Goal: Task Accomplishment & Management: Manage account settings

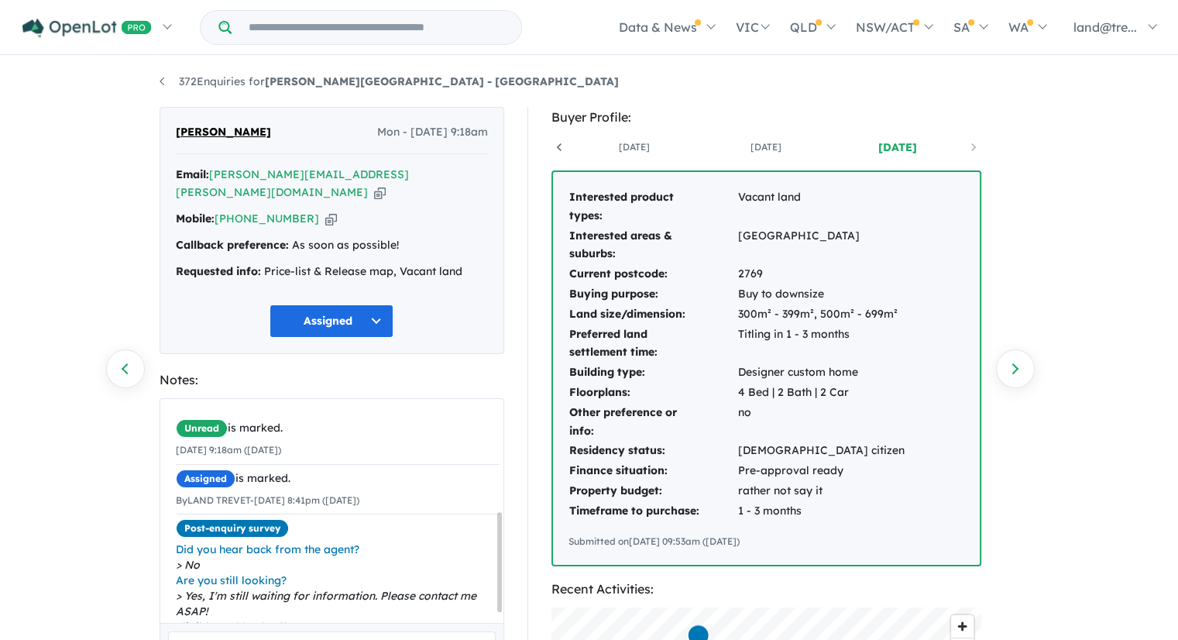
scroll to position [0, 115]
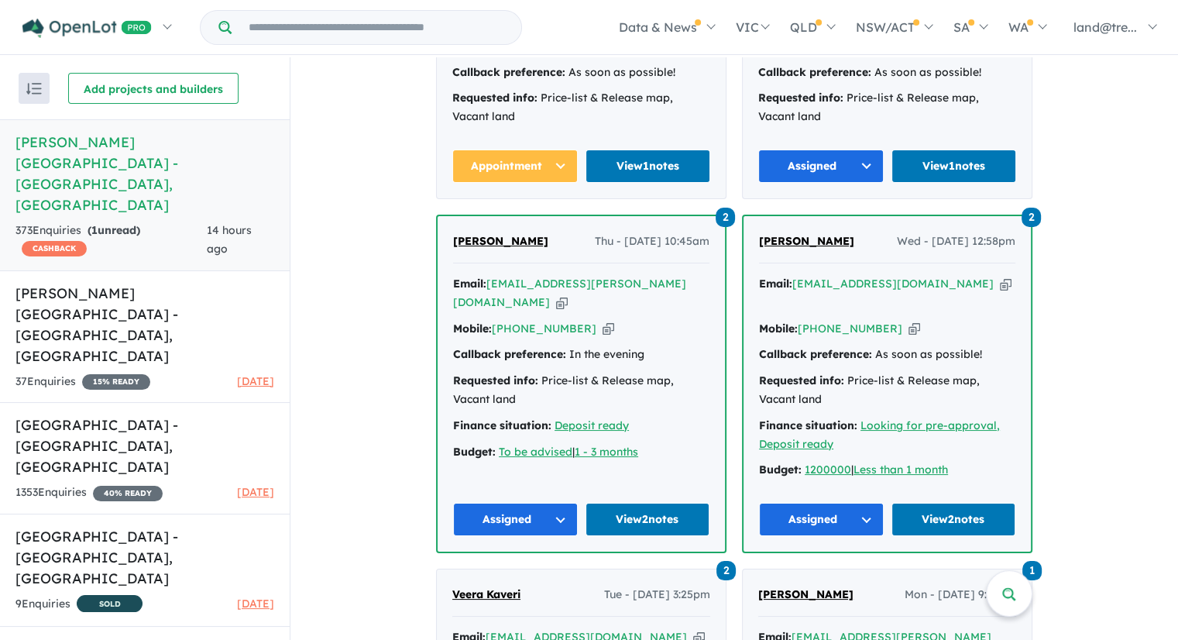
scroll to position [7105, 0]
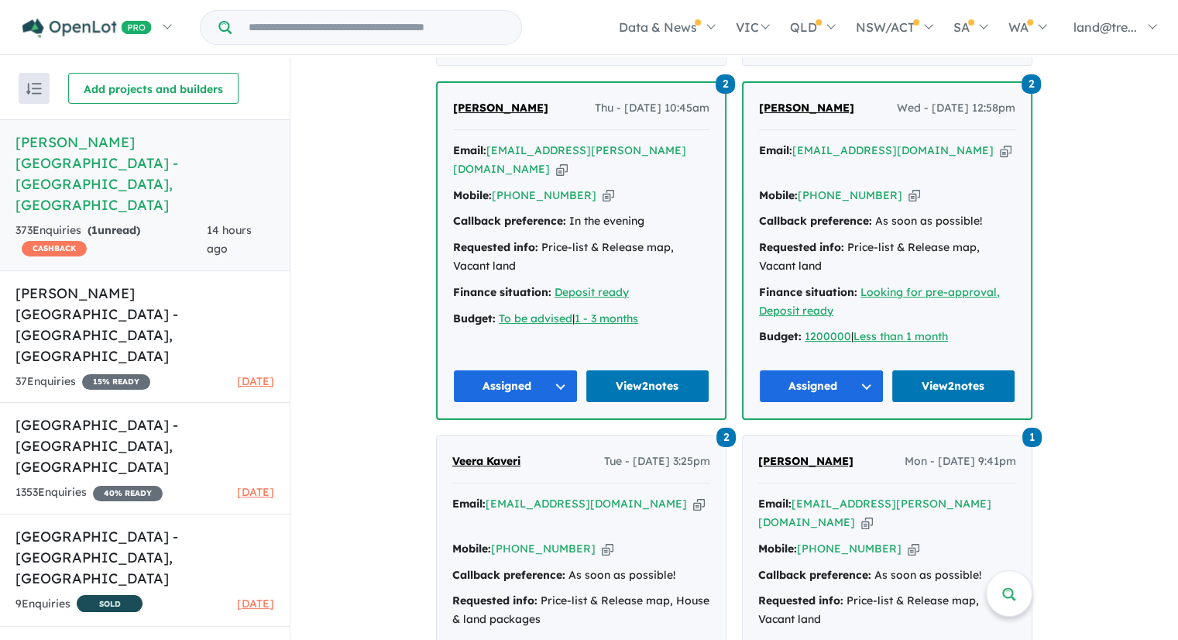
scroll to position [6872, 0]
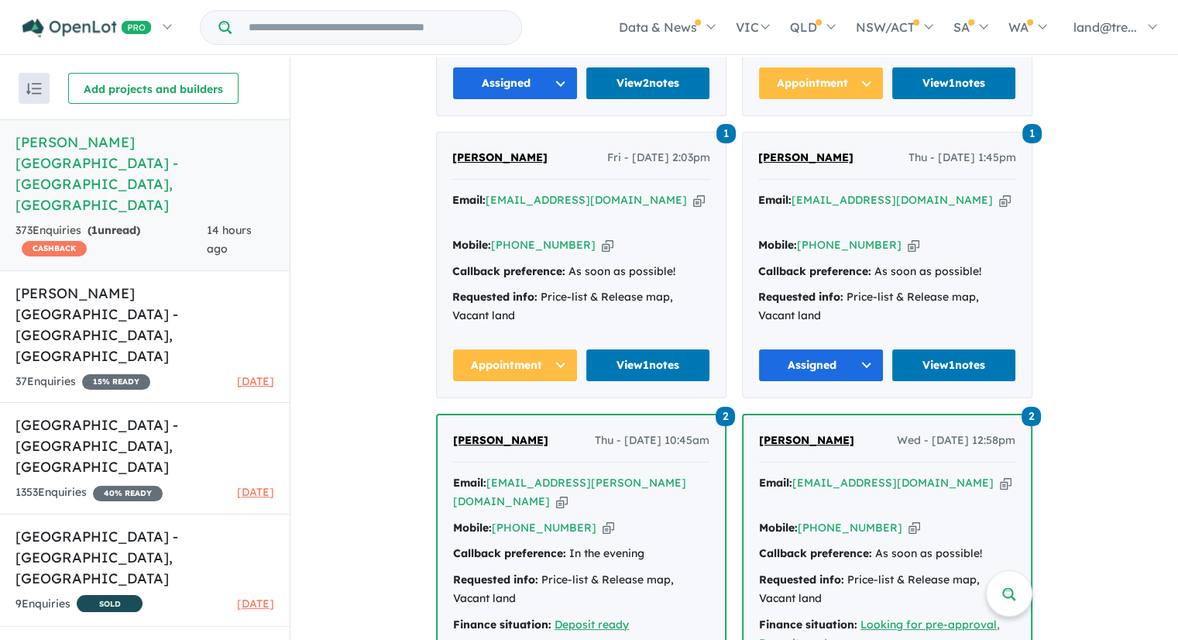
scroll to position [6640, 0]
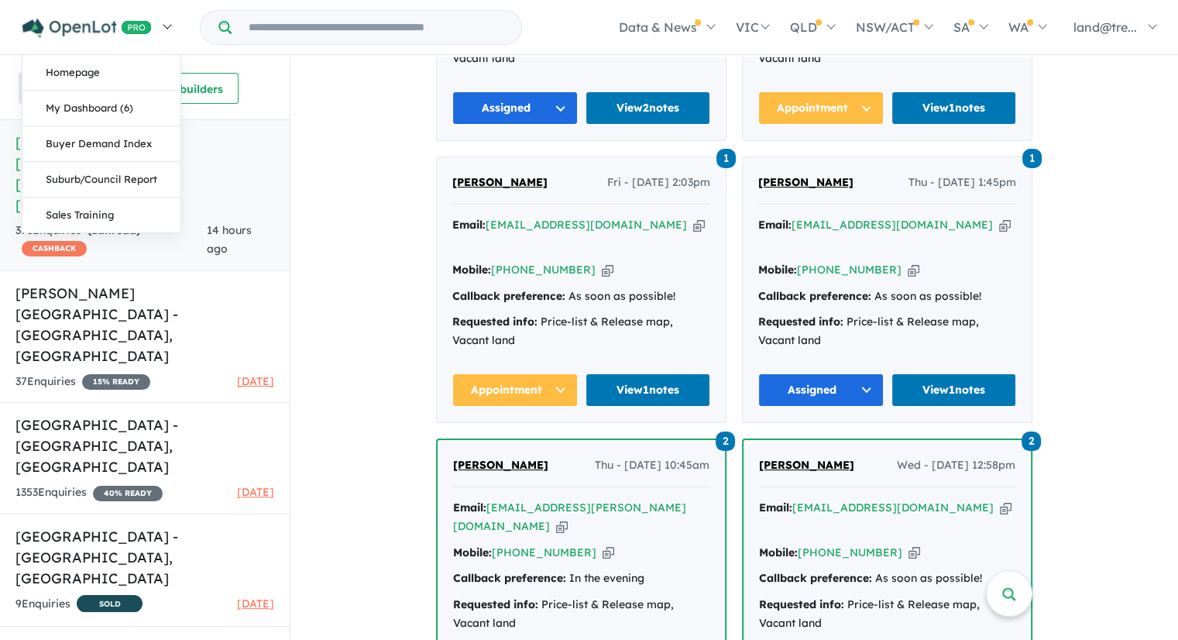
click at [177, 9] on link at bounding box center [97, 27] width 170 height 54
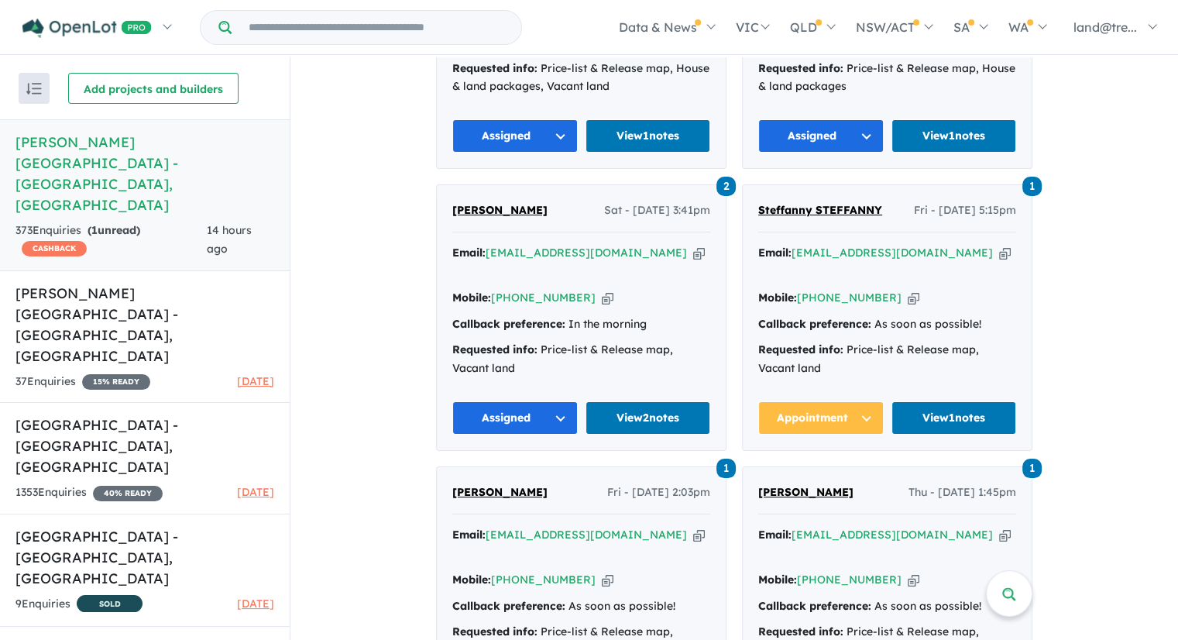
scroll to position [6253, 0]
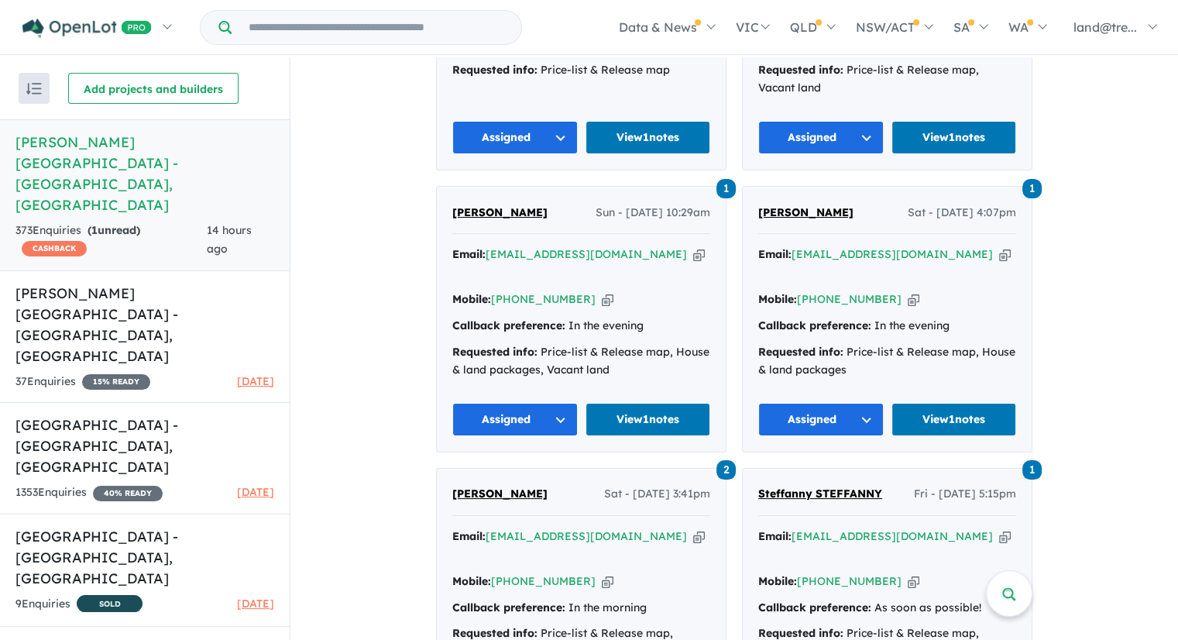
scroll to position [6020, 0]
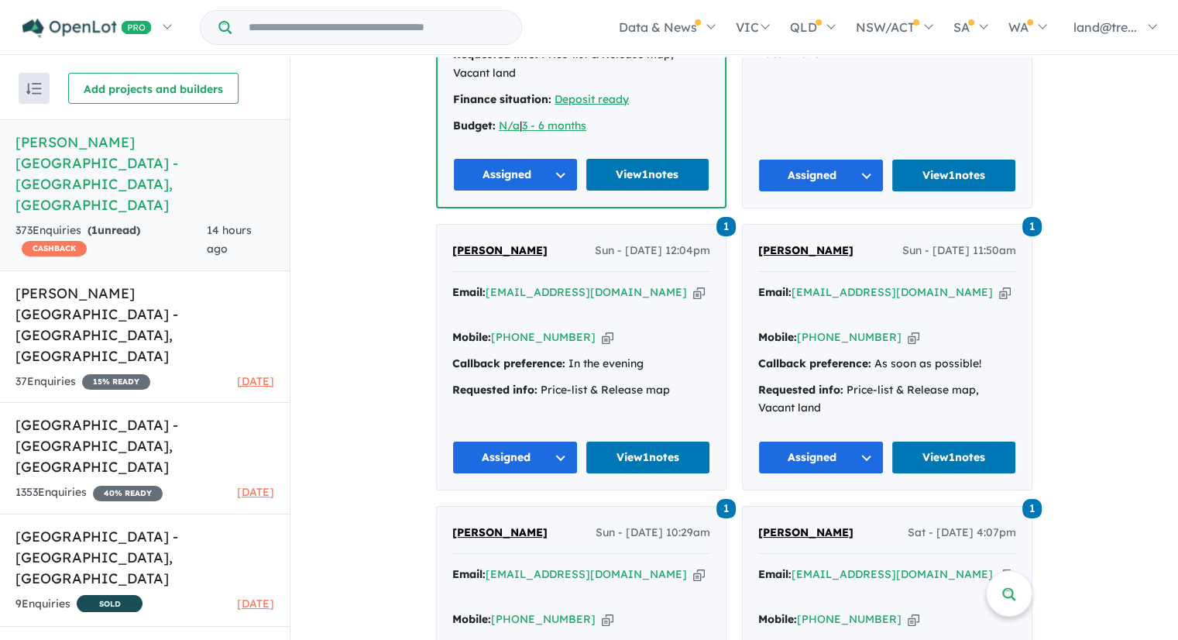
scroll to position [5710, 0]
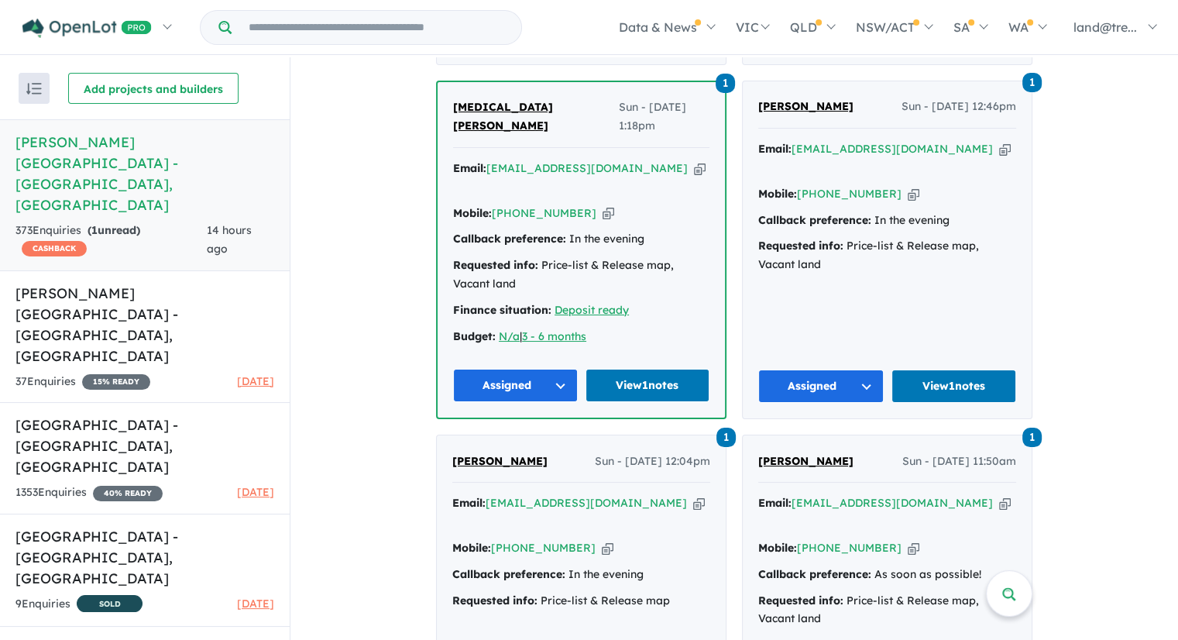
scroll to position [5478, 0]
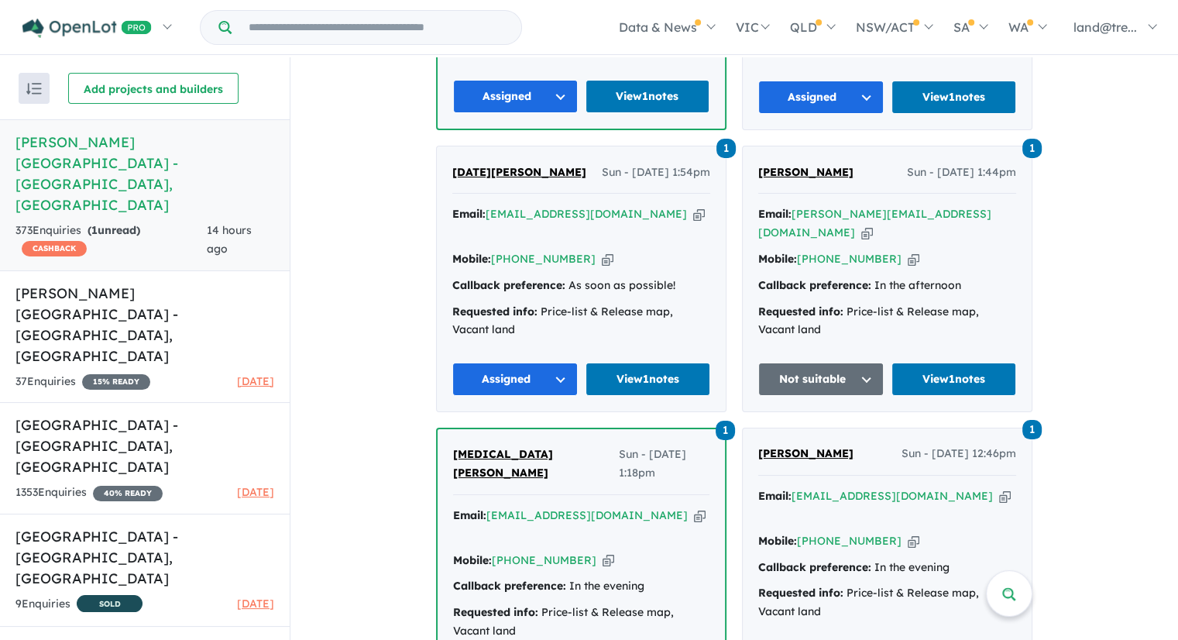
scroll to position [5168, 0]
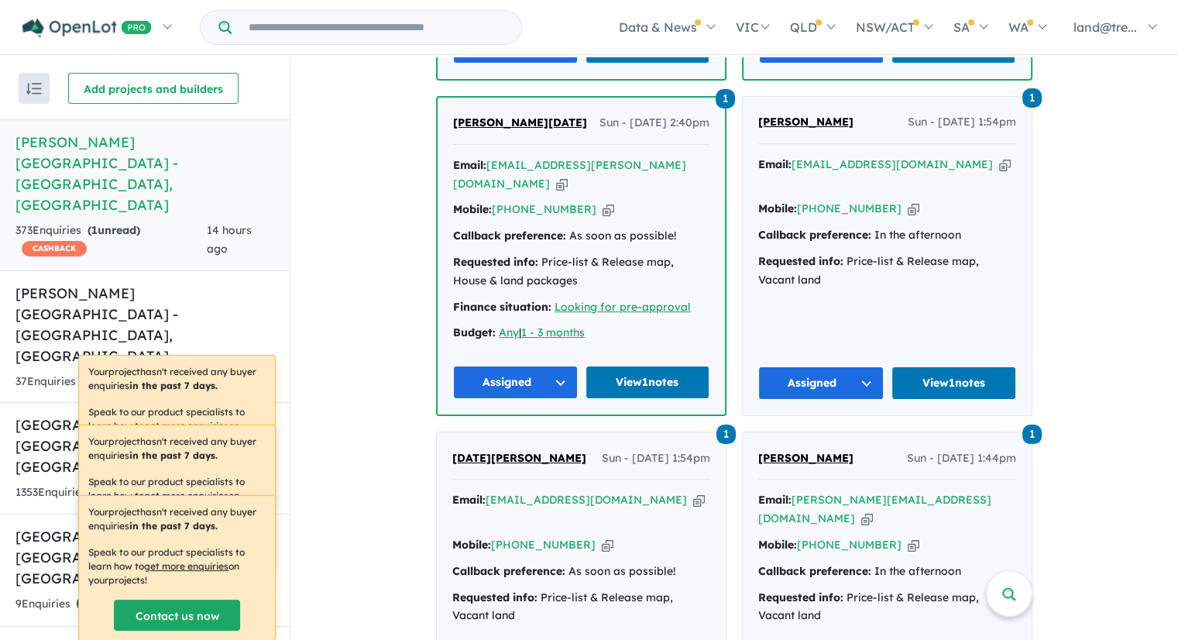
scroll to position [4858, 0]
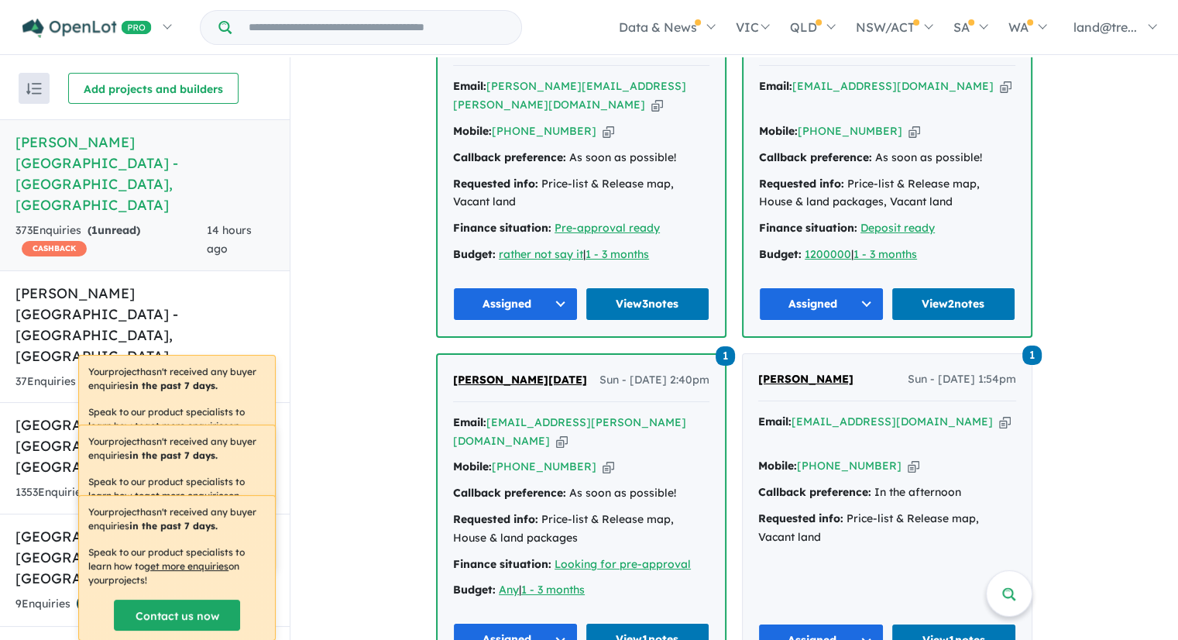
scroll to position [4548, 0]
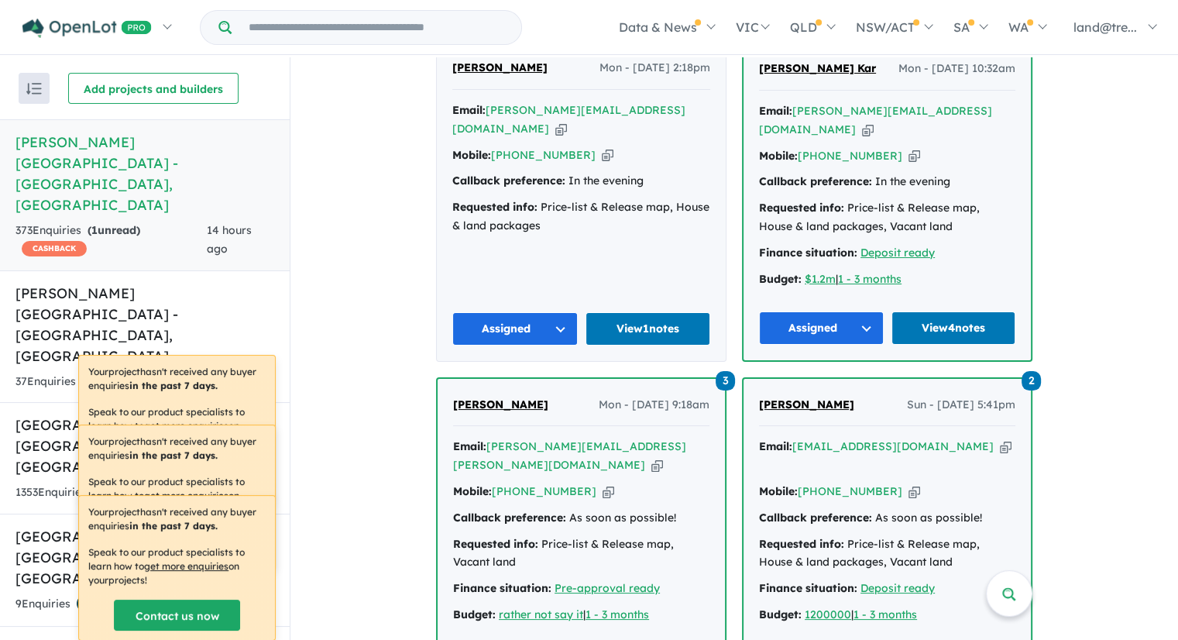
scroll to position [4238, 0]
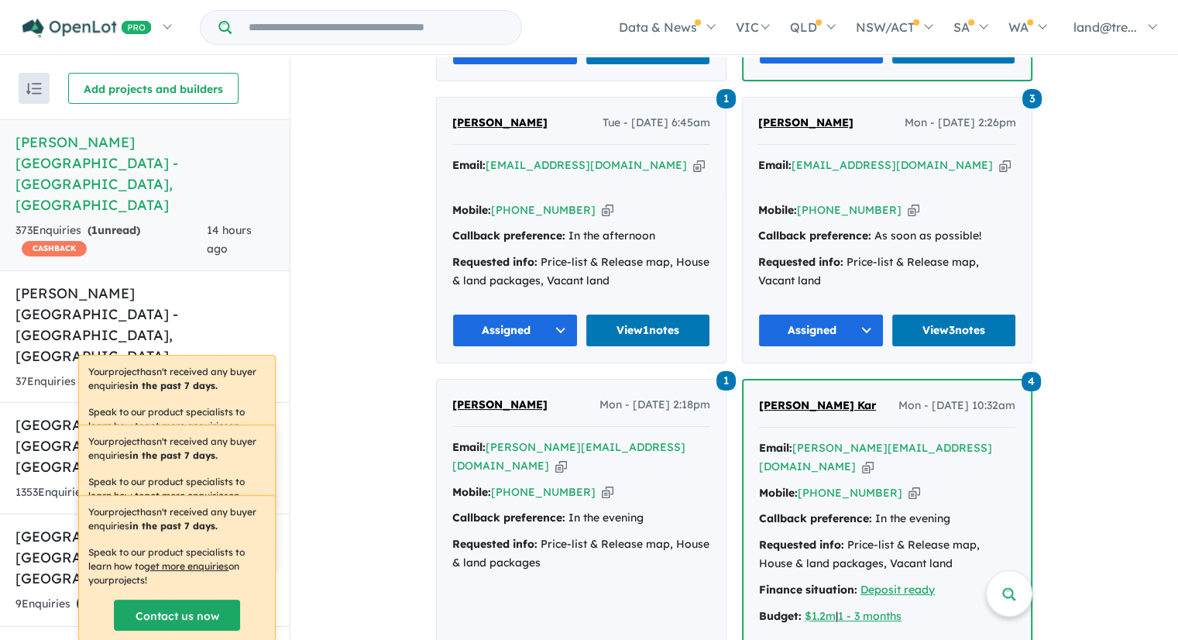
scroll to position [4084, 0]
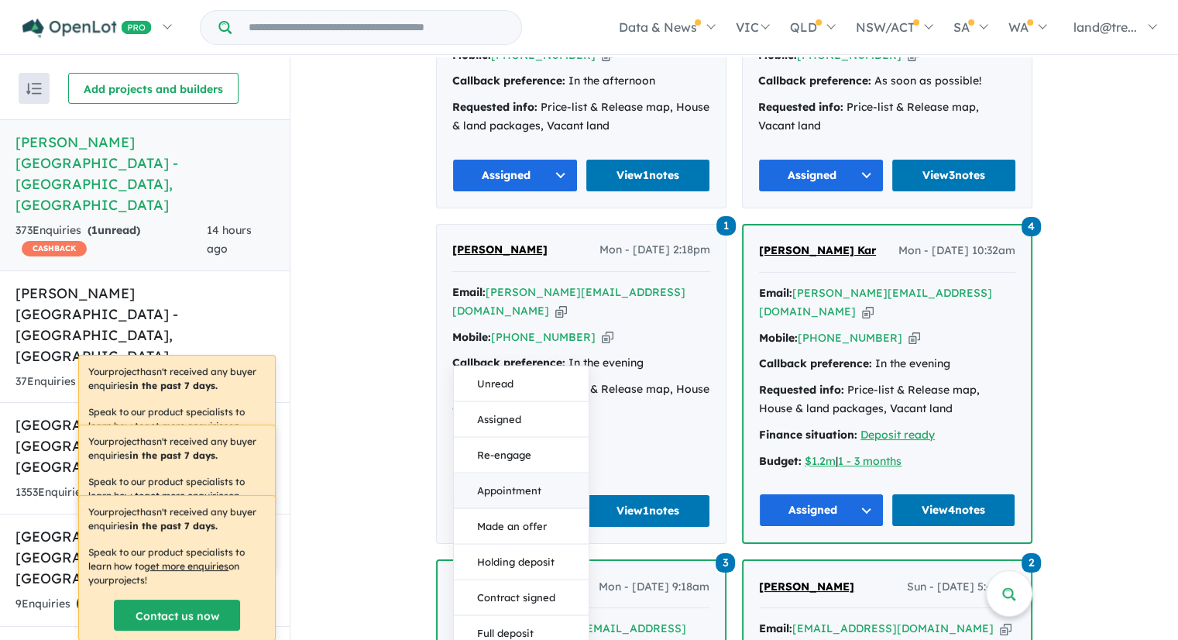
click at [507, 473] on button "Appointment" at bounding box center [521, 491] width 135 height 36
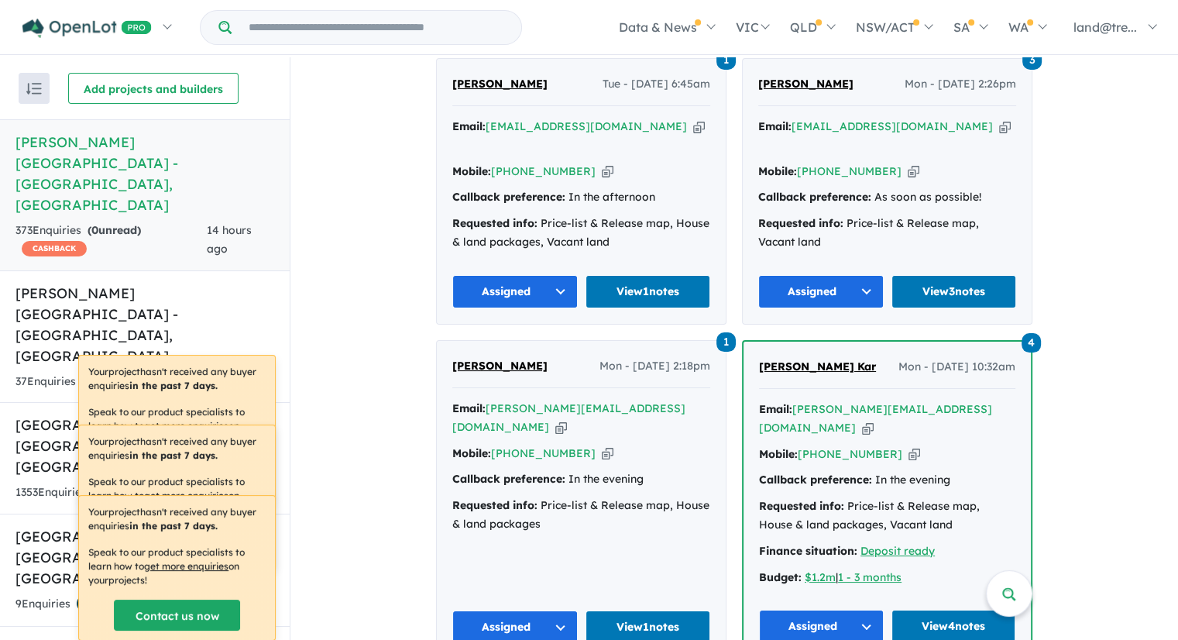
scroll to position [3929, 0]
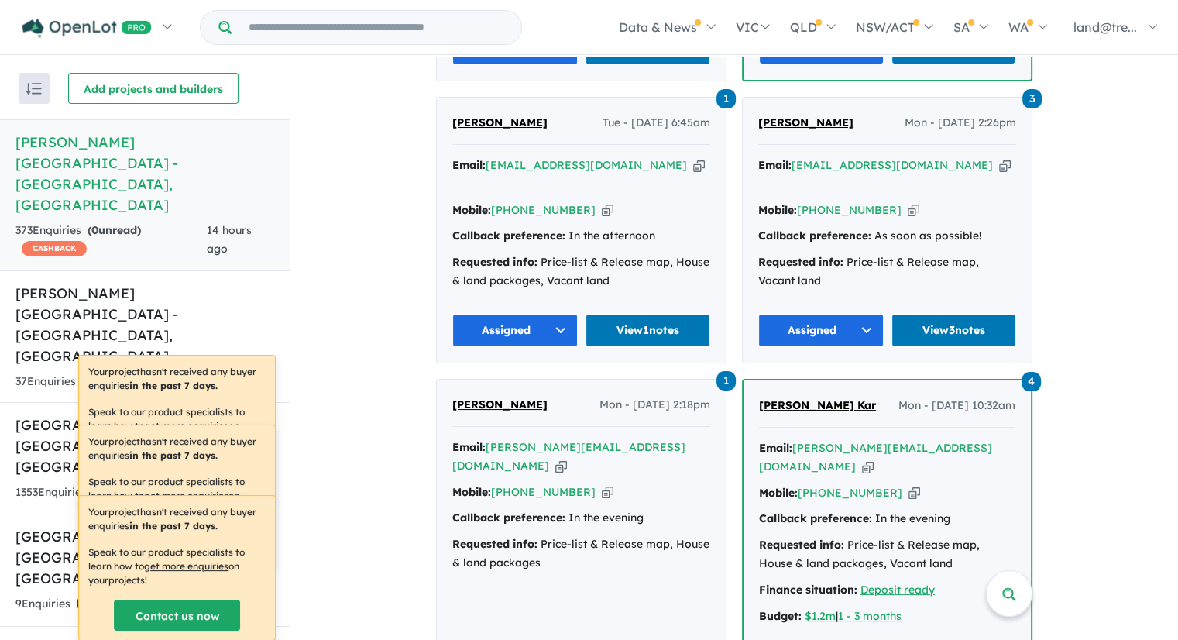
click at [1159, 318] on div "View 6 projects in your account Nelson Quarter Estate - Box Hill OPENLOT $ 200 …" at bounding box center [735, 245] width 888 height 8233
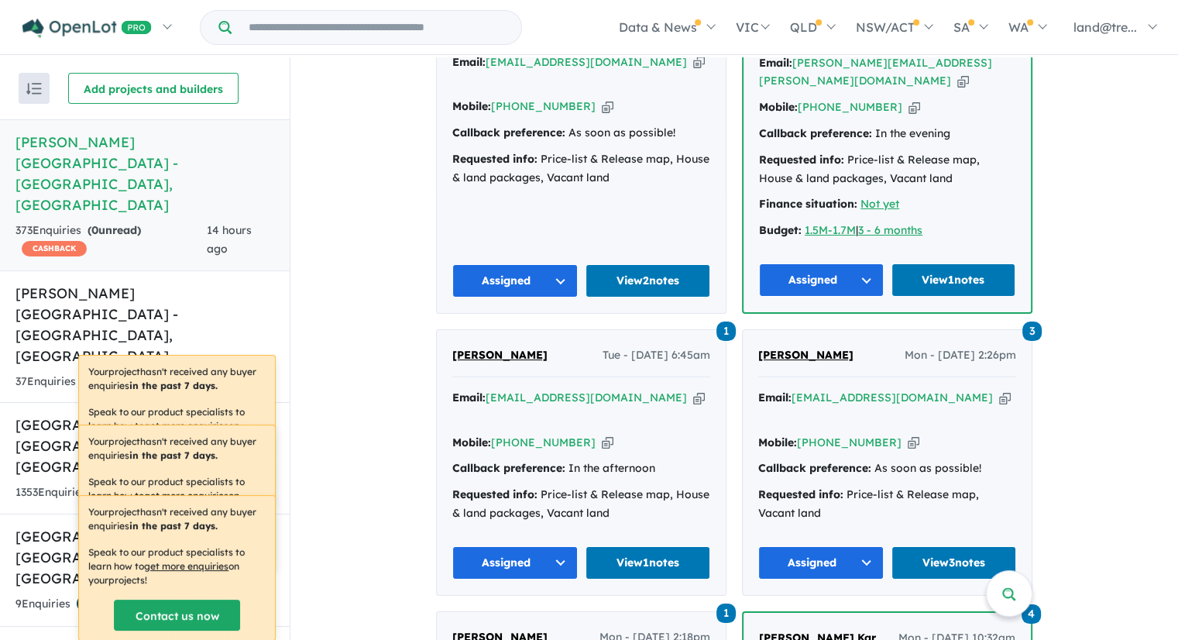
scroll to position [3619, 0]
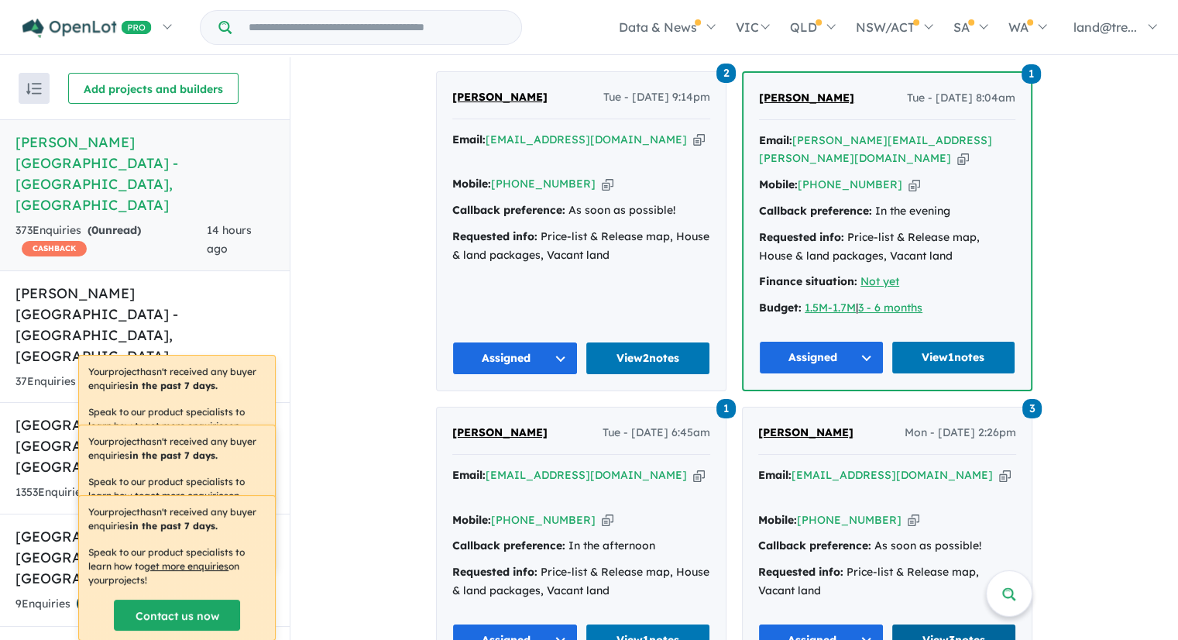
click at [939, 624] on link "View 3 notes" at bounding box center [955, 640] width 126 height 33
click at [647, 624] on link "View 1 notes" at bounding box center [649, 640] width 126 height 33
click at [1140, 267] on div "View 6 projects in your account Nelson Quarter Estate - Box Hill OPENLOT $ 200 …" at bounding box center [735, 555] width 888 height 8233
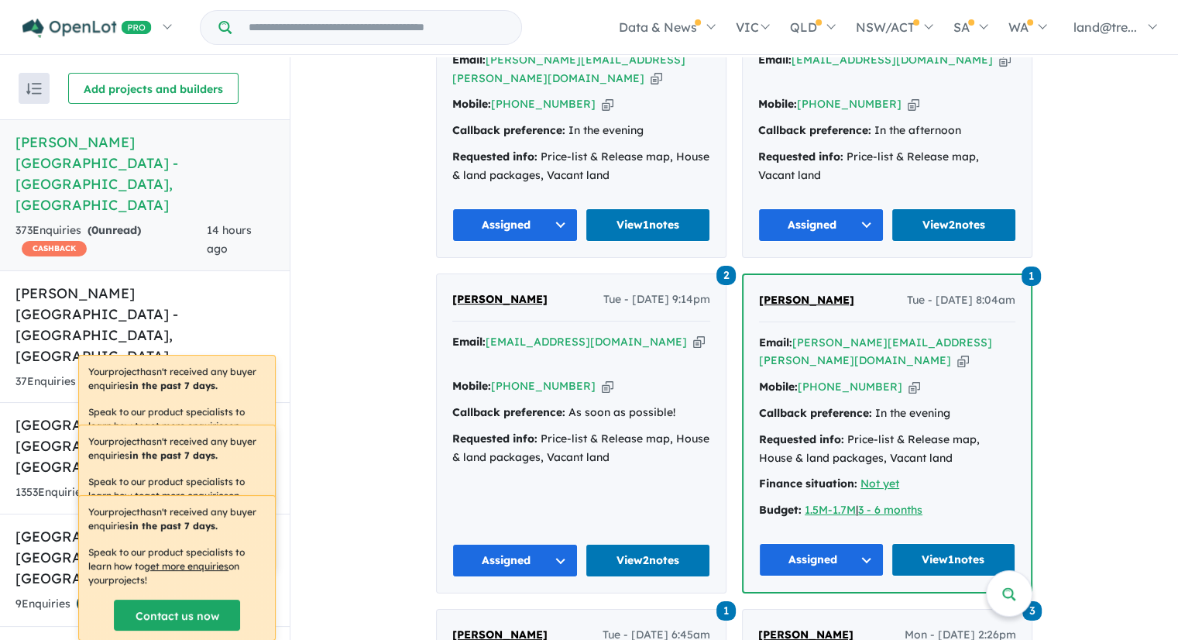
scroll to position [3386, 0]
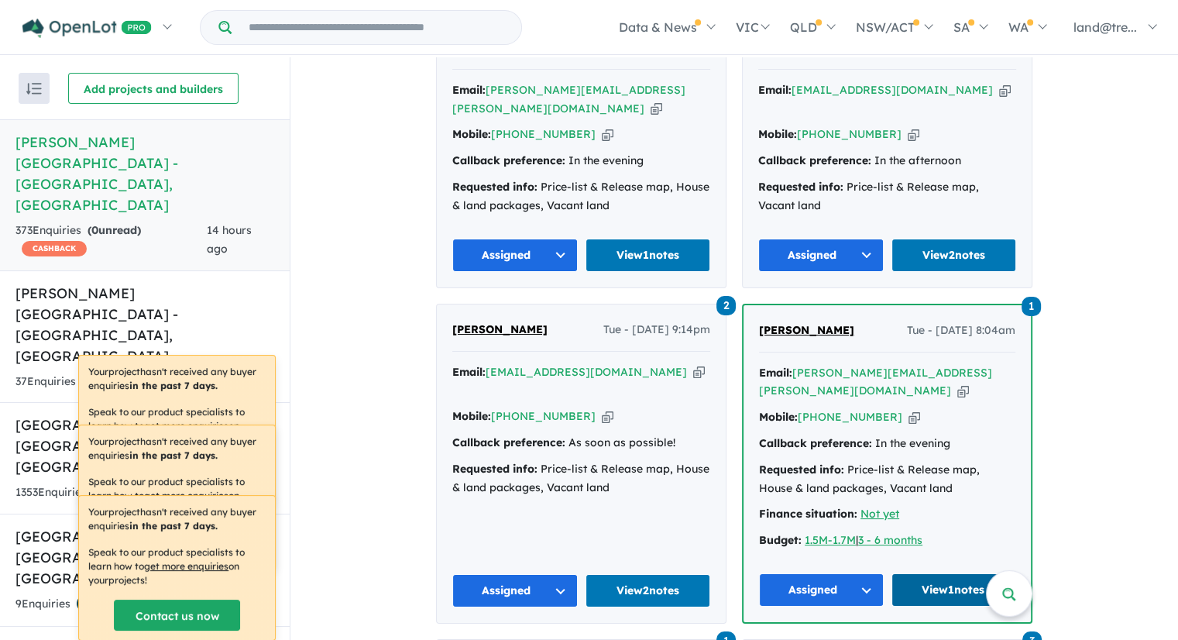
click at [939, 573] on link "View 1 notes" at bounding box center [954, 589] width 125 height 33
click at [654, 574] on link "View 2 notes" at bounding box center [649, 590] width 126 height 33
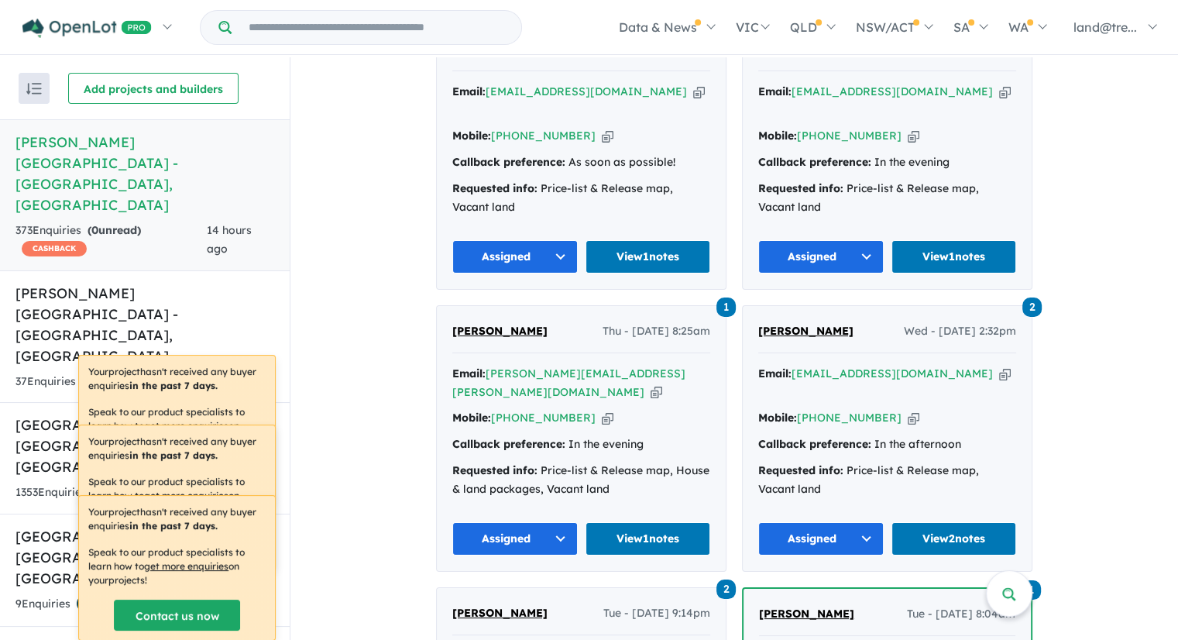
scroll to position [3076, 0]
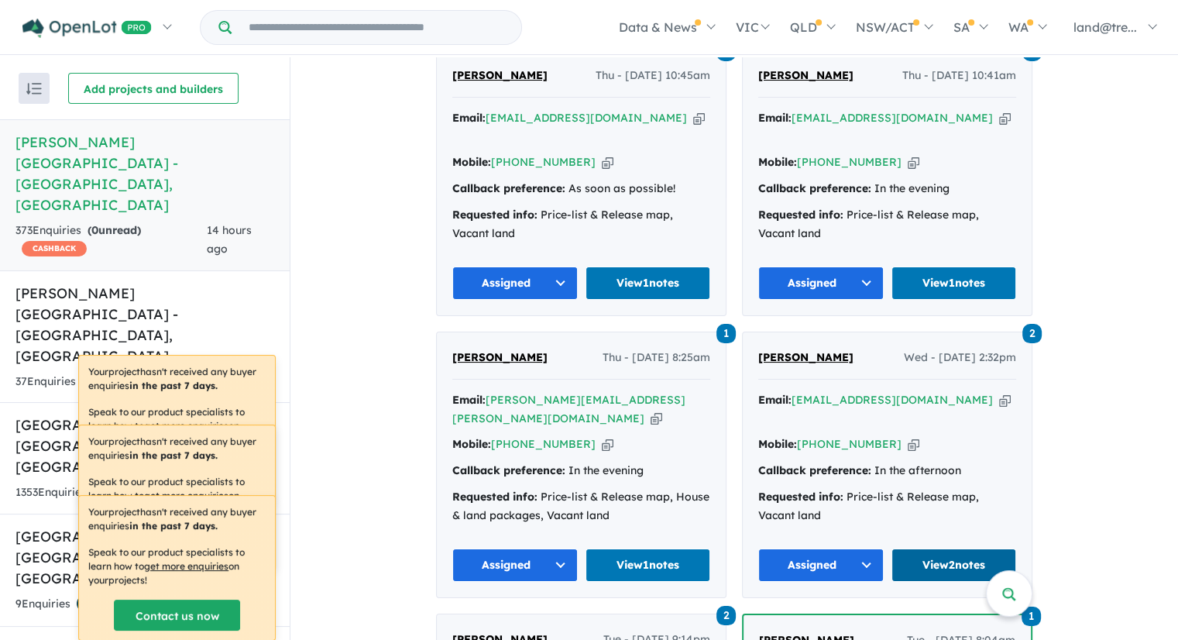
click at [929, 548] on link "View 2 notes" at bounding box center [955, 564] width 126 height 33
click at [655, 548] on link "View 1 notes" at bounding box center [649, 564] width 126 height 33
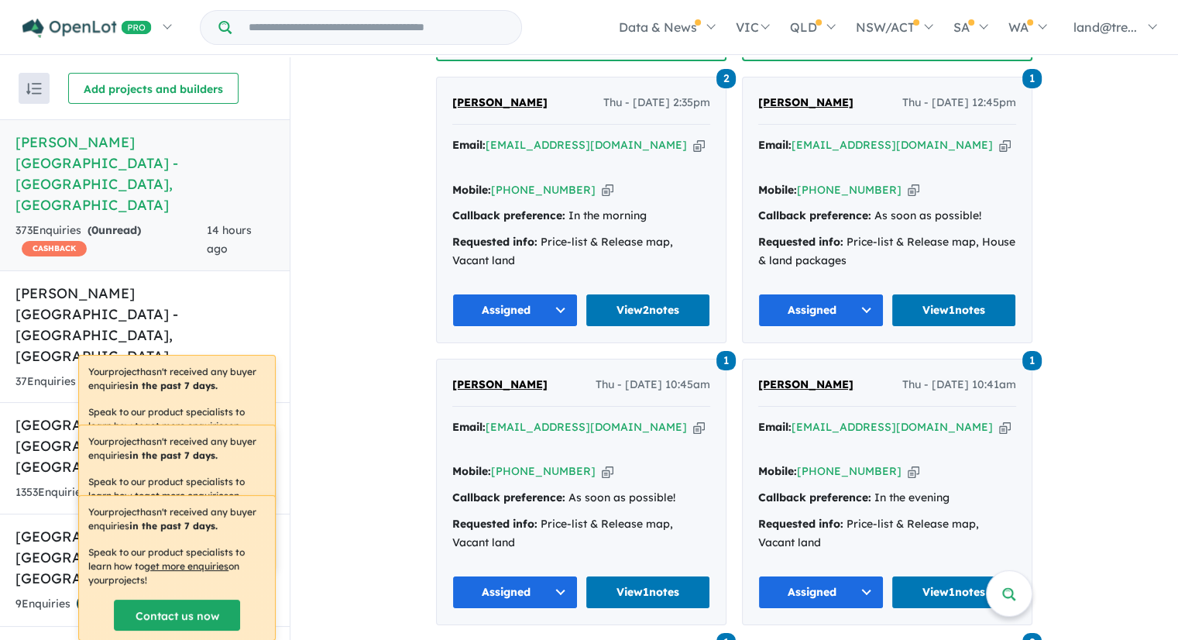
scroll to position [2766, 0]
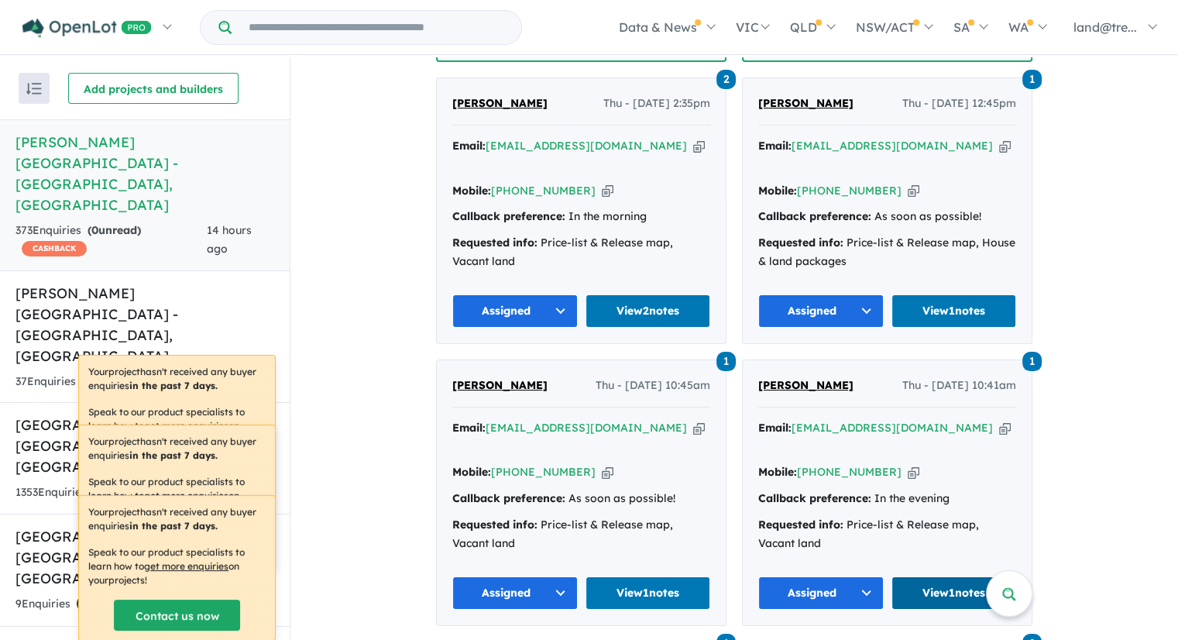
click at [946, 576] on link "View 1 notes" at bounding box center [955, 592] width 126 height 33
click at [652, 576] on link "View 1 notes" at bounding box center [649, 592] width 126 height 33
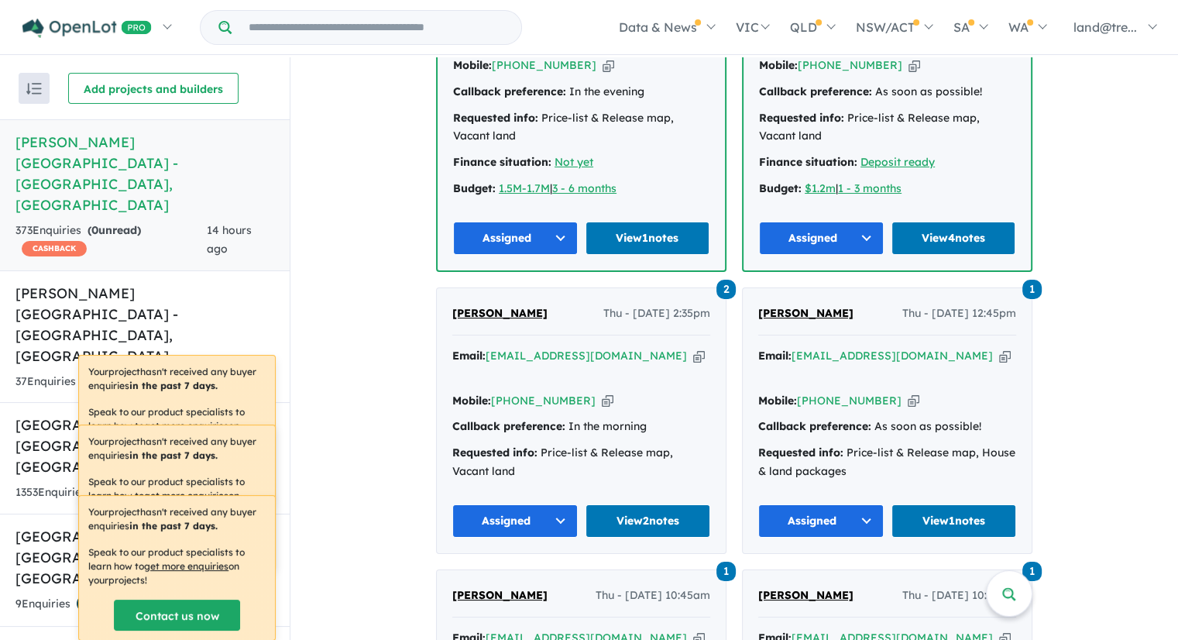
scroll to position [2534, 0]
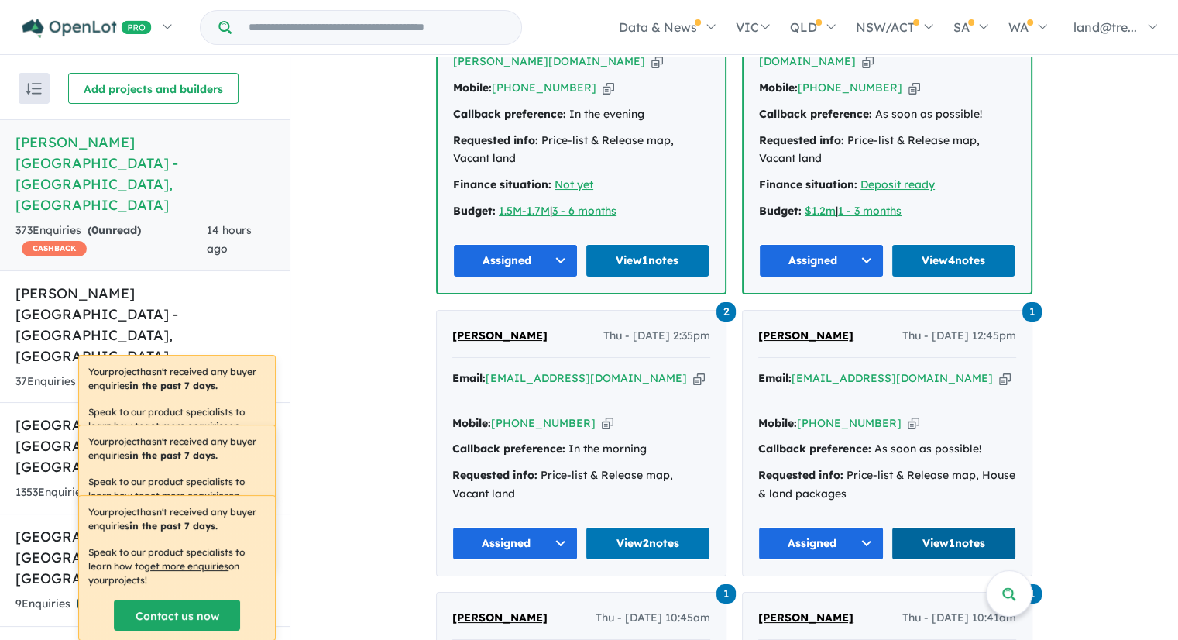
click at [966, 527] on link "View 1 notes" at bounding box center [955, 543] width 126 height 33
click at [657, 527] on link "View 2 notes" at bounding box center [649, 543] width 126 height 33
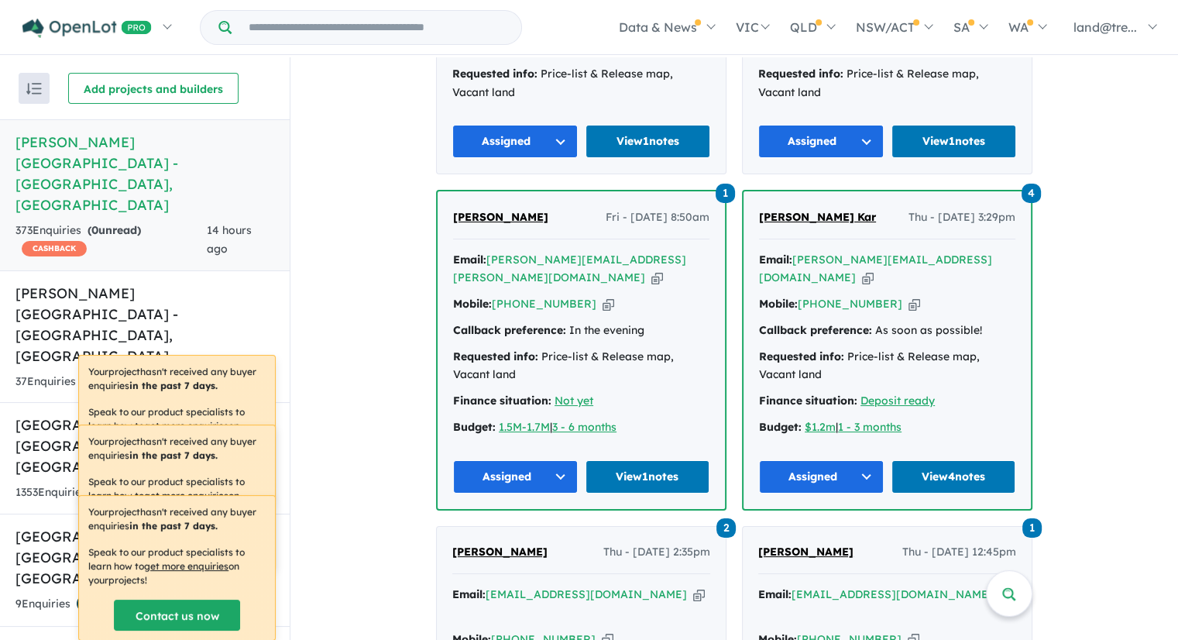
scroll to position [2302, 0]
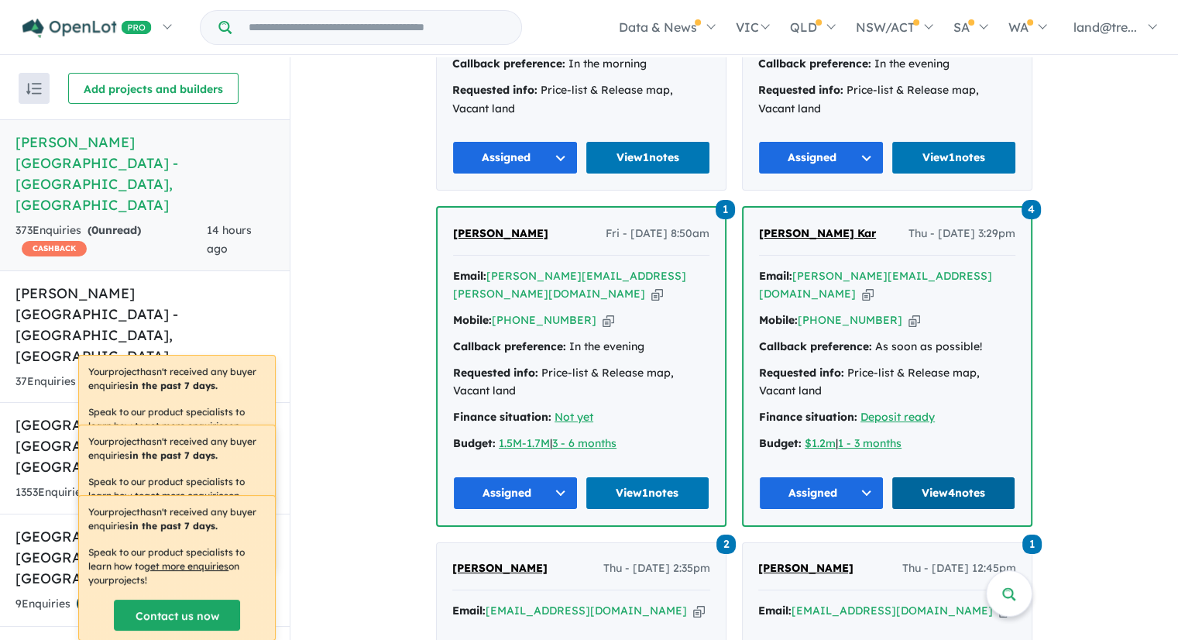
click at [961, 476] on link "View 4 notes" at bounding box center [954, 492] width 125 height 33
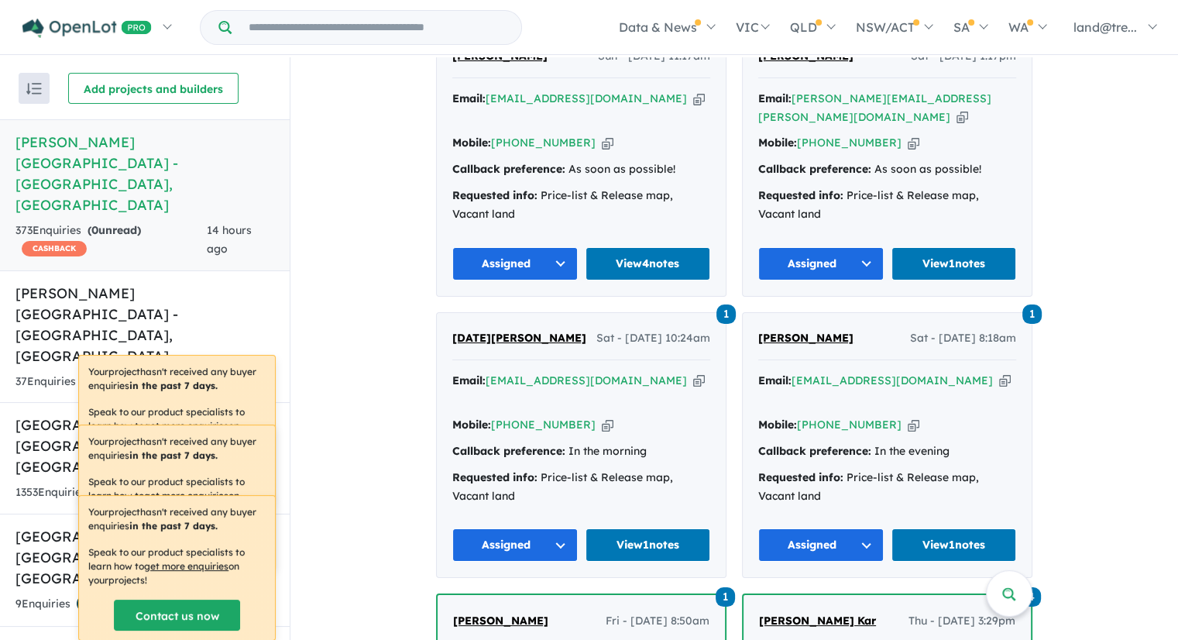
scroll to position [1837, 0]
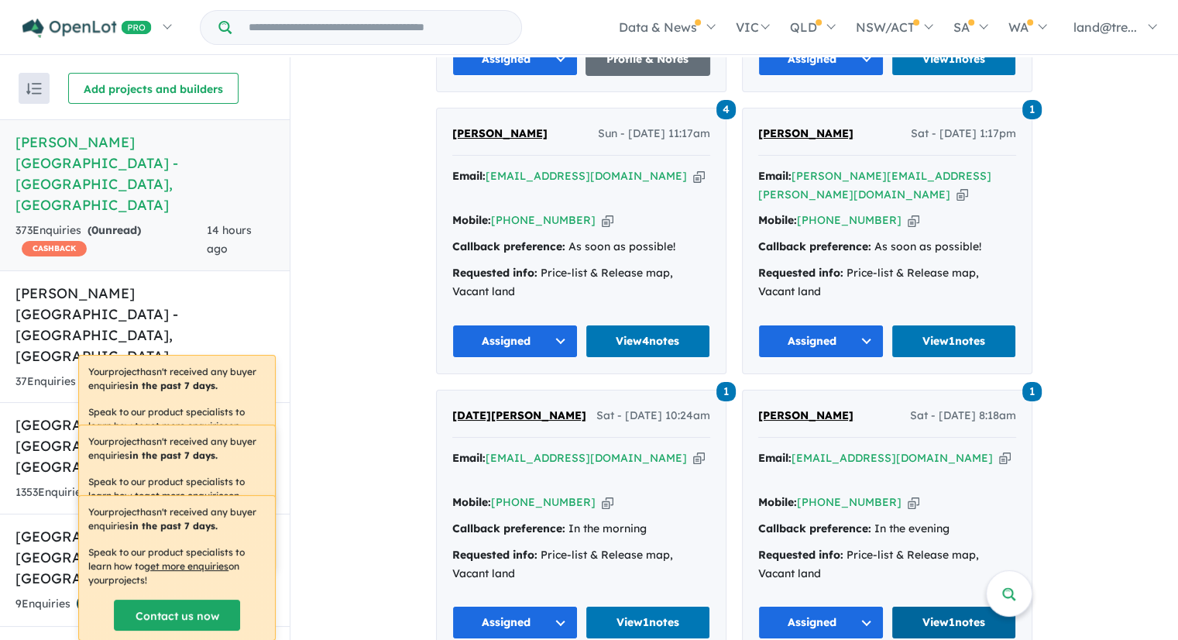
click at [976, 606] on link "View 1 notes" at bounding box center [955, 622] width 126 height 33
click at [645, 606] on link "View 1 notes" at bounding box center [649, 622] width 126 height 33
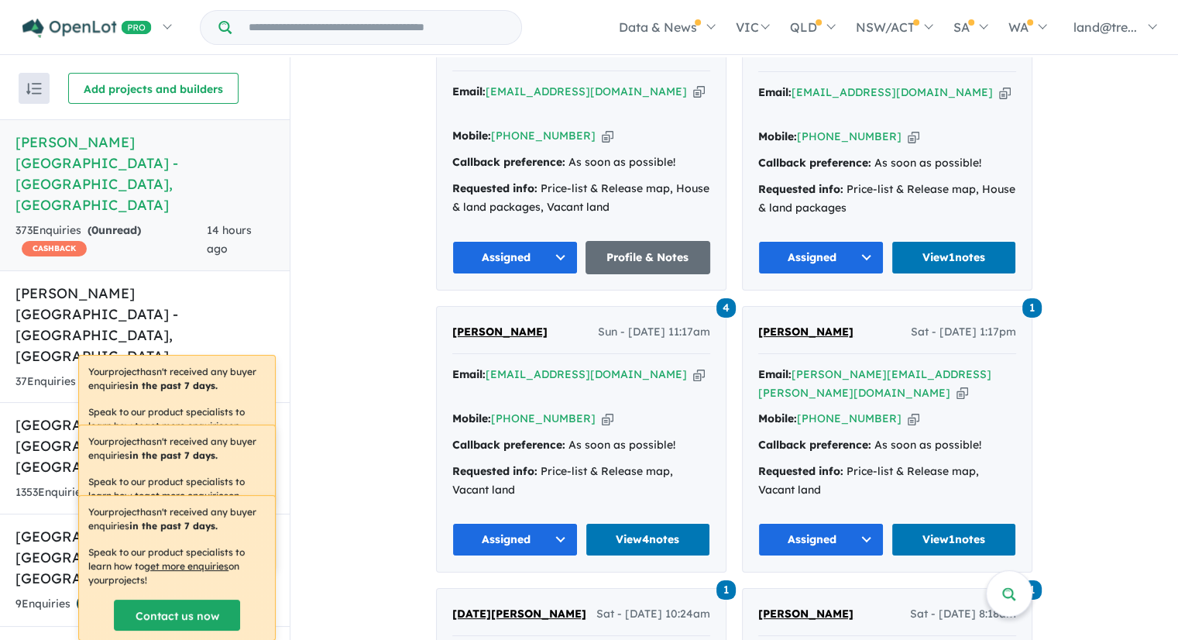
scroll to position [1604, 0]
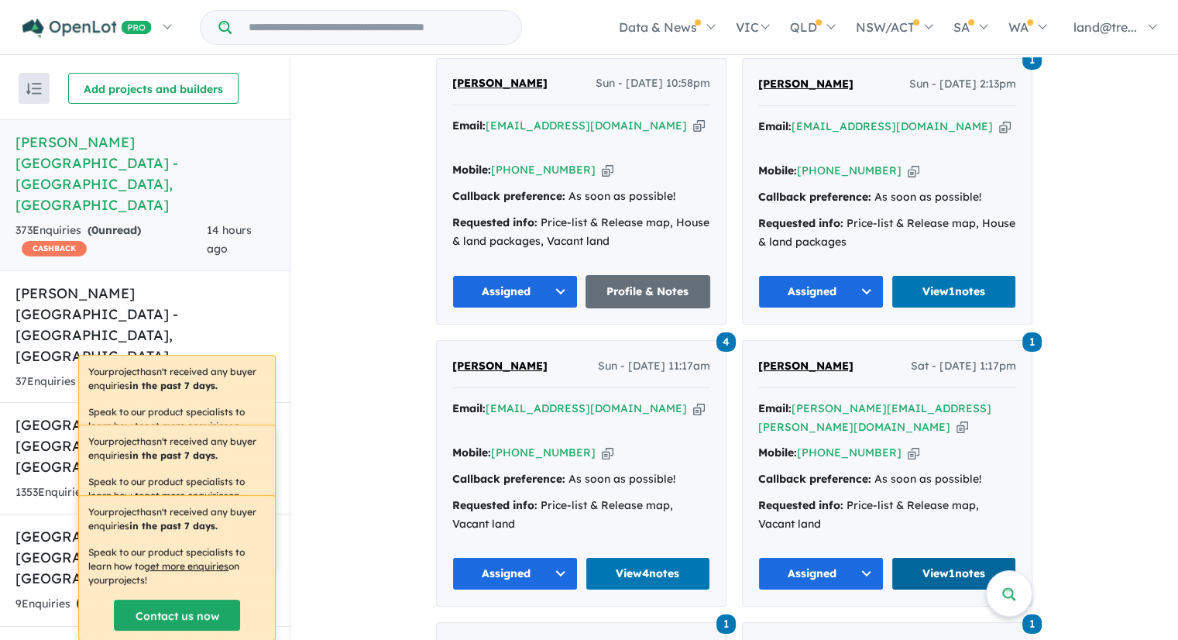
click at [923, 557] on link "View 1 notes" at bounding box center [955, 573] width 126 height 33
click at [630, 557] on link "View 4 notes" at bounding box center [649, 573] width 126 height 33
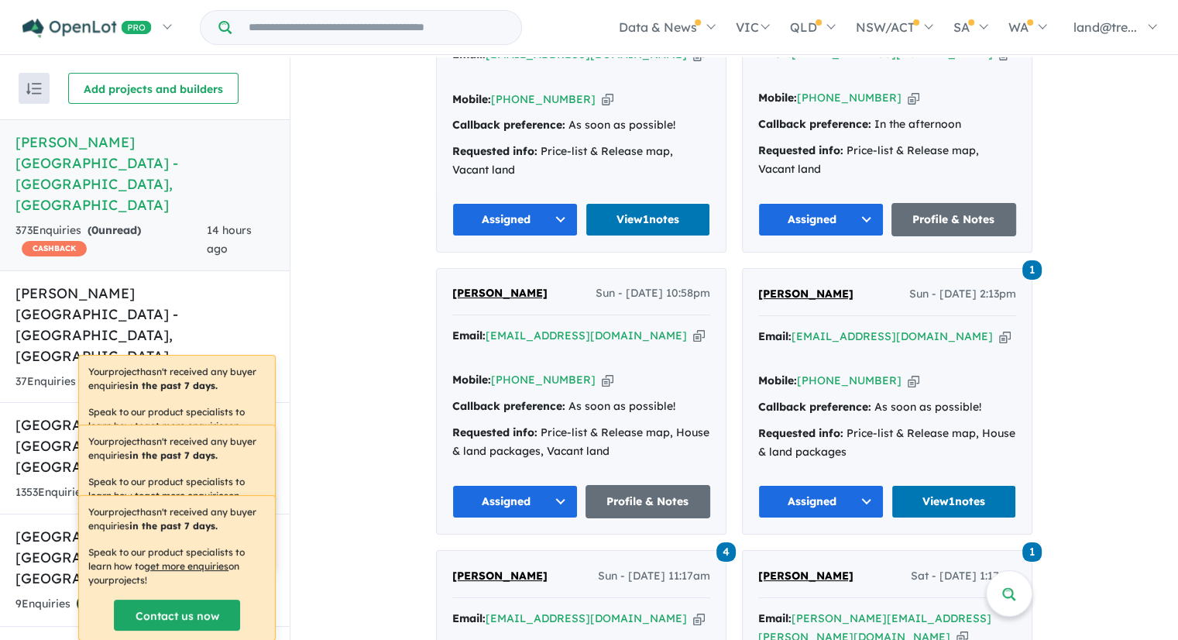
scroll to position [1372, 0]
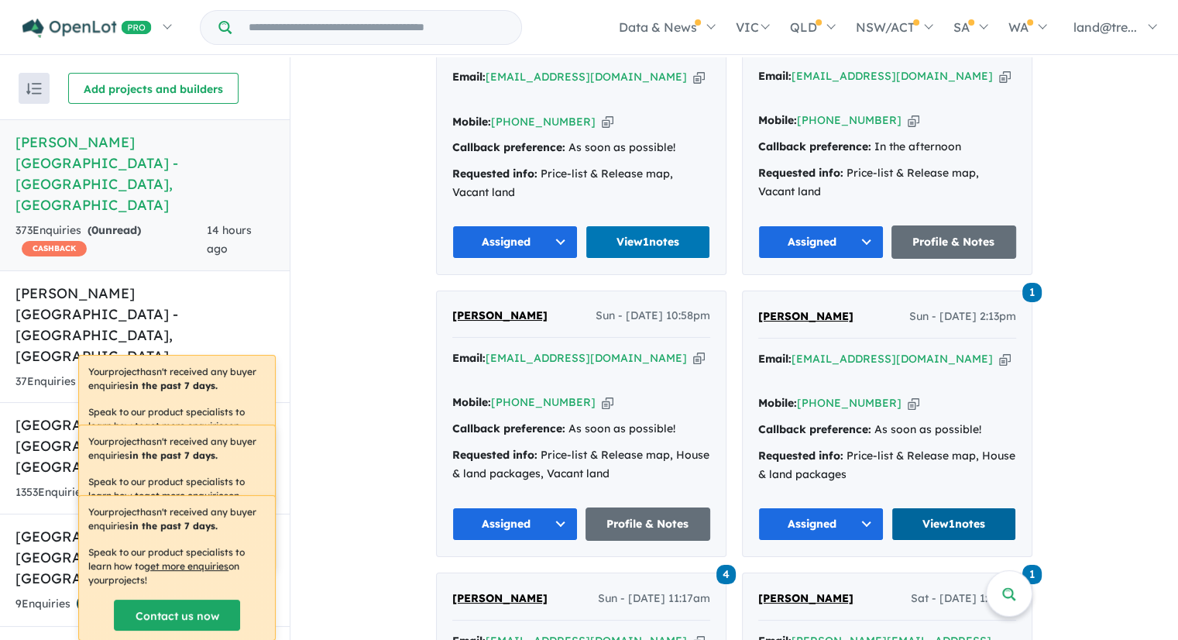
click at [969, 507] on link "View 1 notes" at bounding box center [955, 523] width 126 height 33
click at [614, 507] on link "Profile & Notes" at bounding box center [649, 523] width 126 height 33
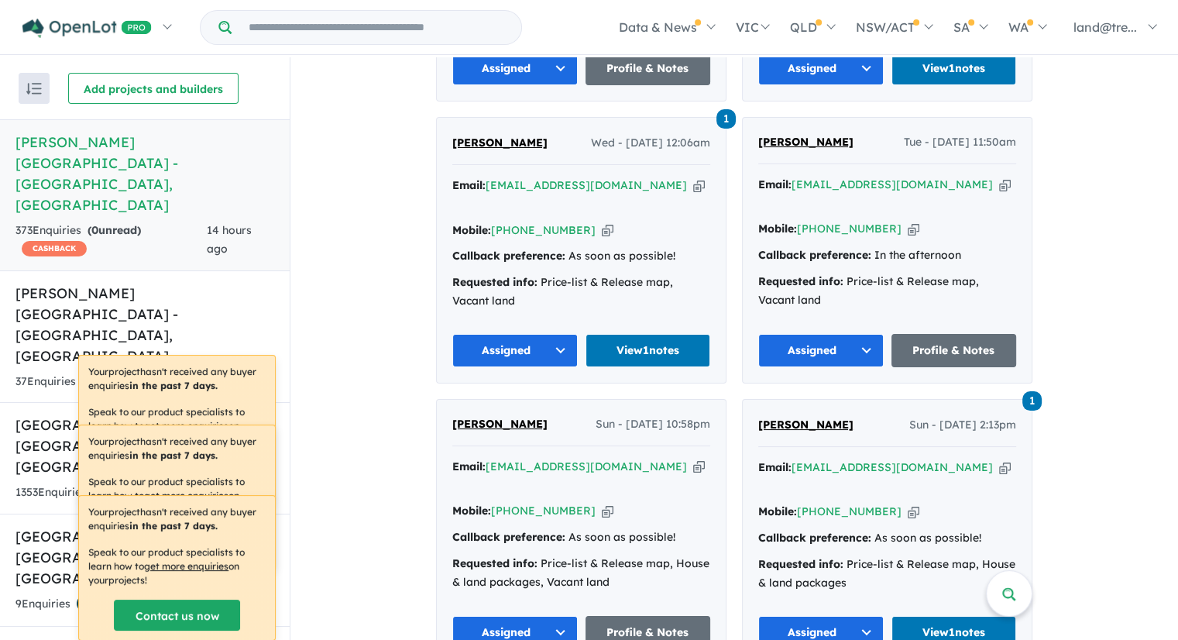
scroll to position [1217, 0]
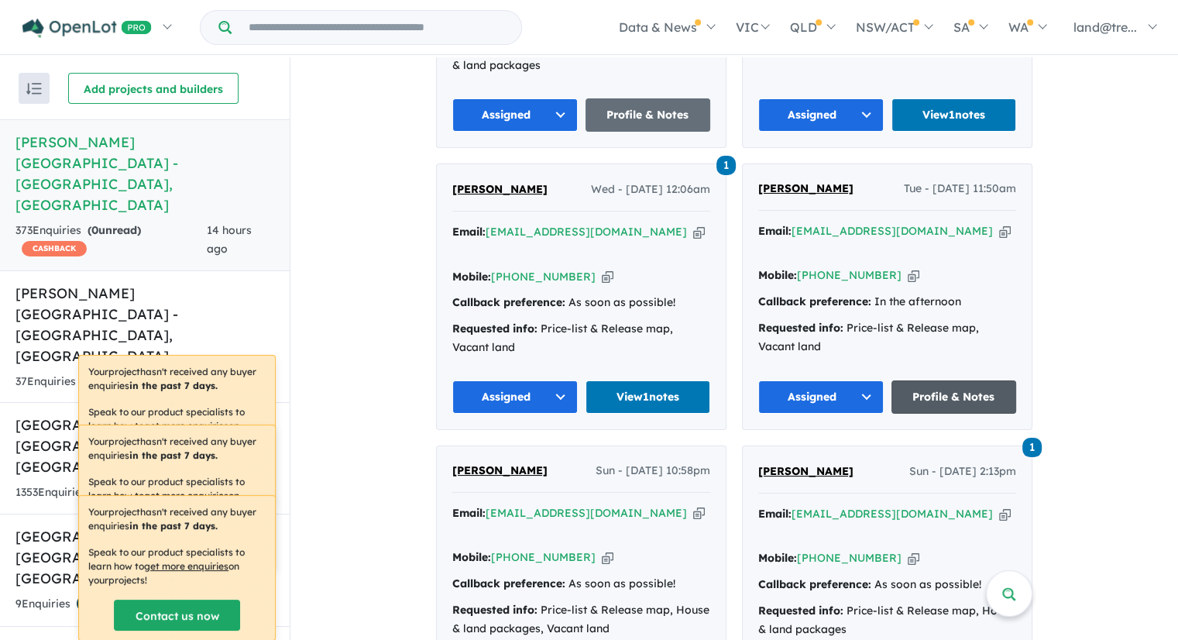
click at [952, 380] on link "Profile & Notes" at bounding box center [955, 396] width 126 height 33
click at [628, 380] on link "View 1 notes" at bounding box center [649, 396] width 126 height 33
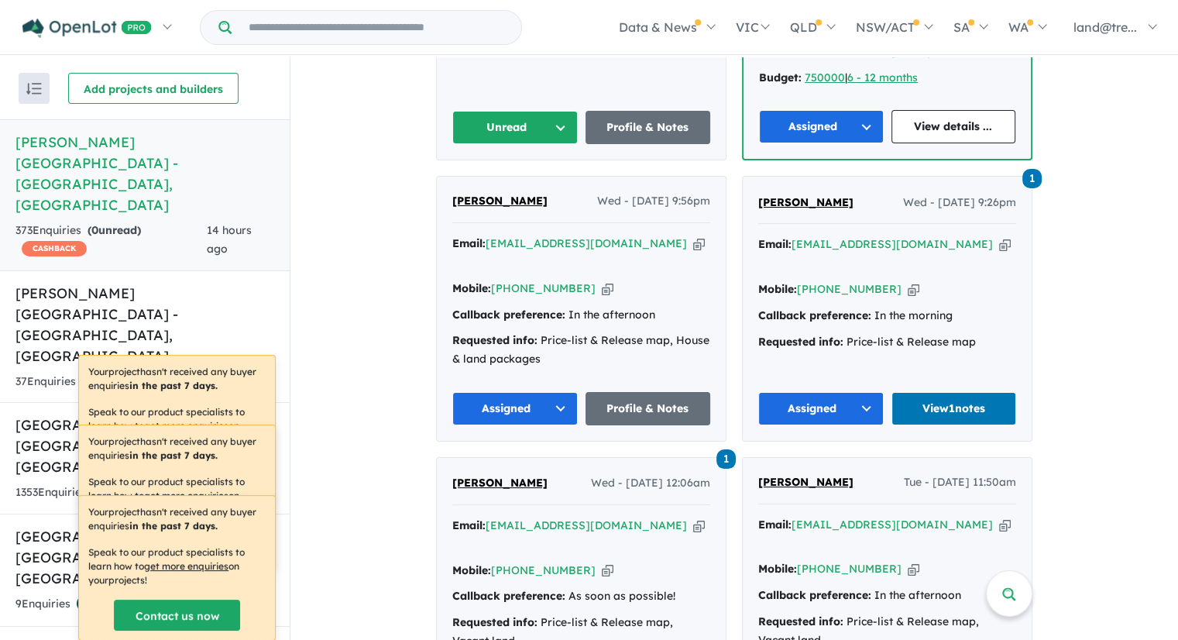
scroll to position [907, 0]
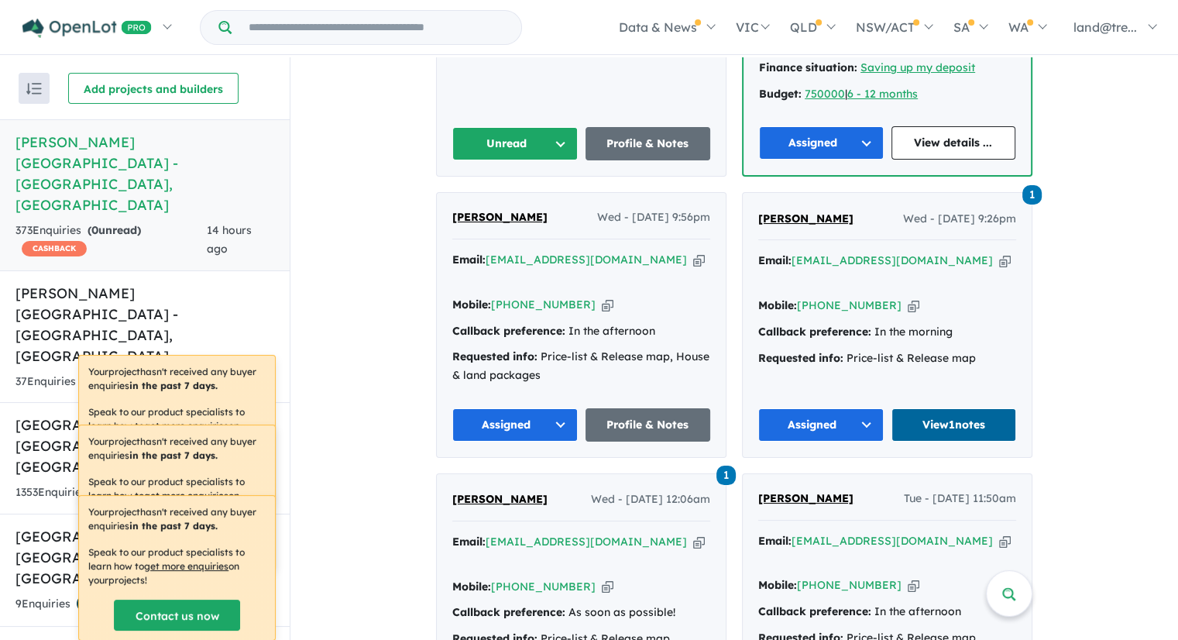
click at [942, 408] on link "View 1 notes" at bounding box center [955, 424] width 126 height 33
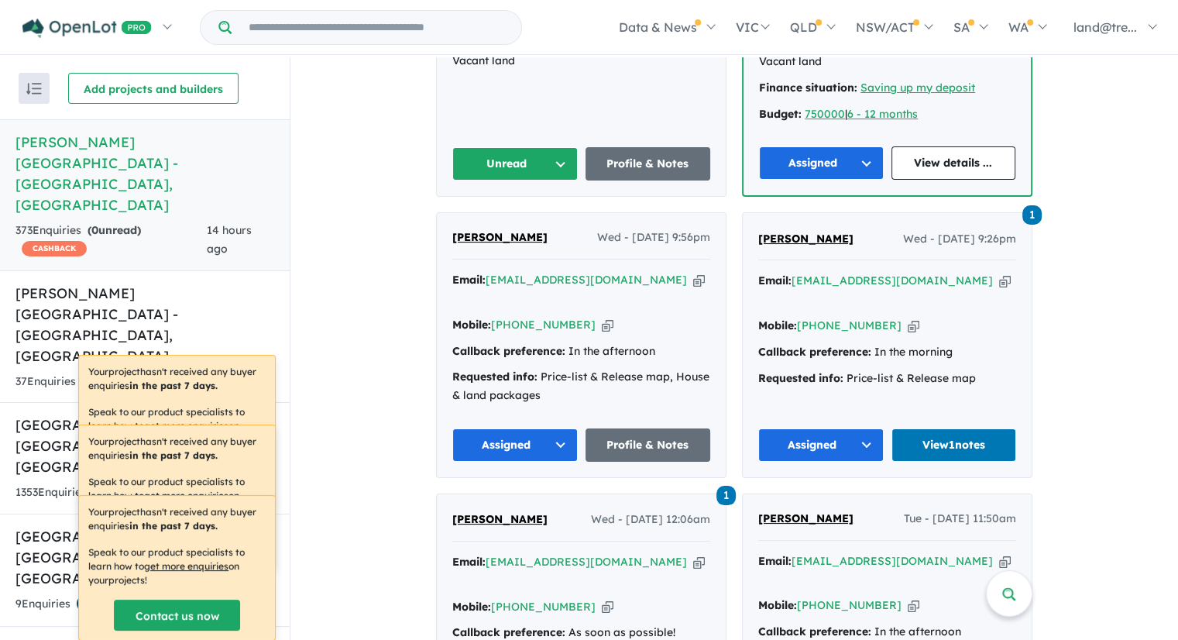
scroll to position [830, 0]
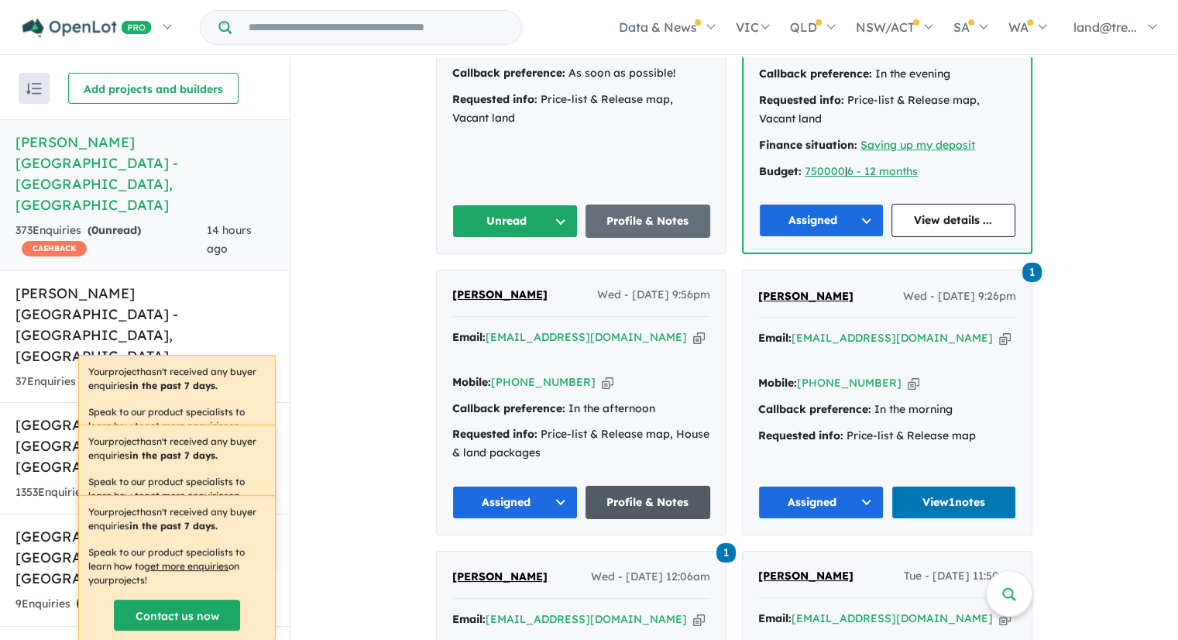
click at [621, 486] on link "Profile & Notes" at bounding box center [649, 502] width 126 height 33
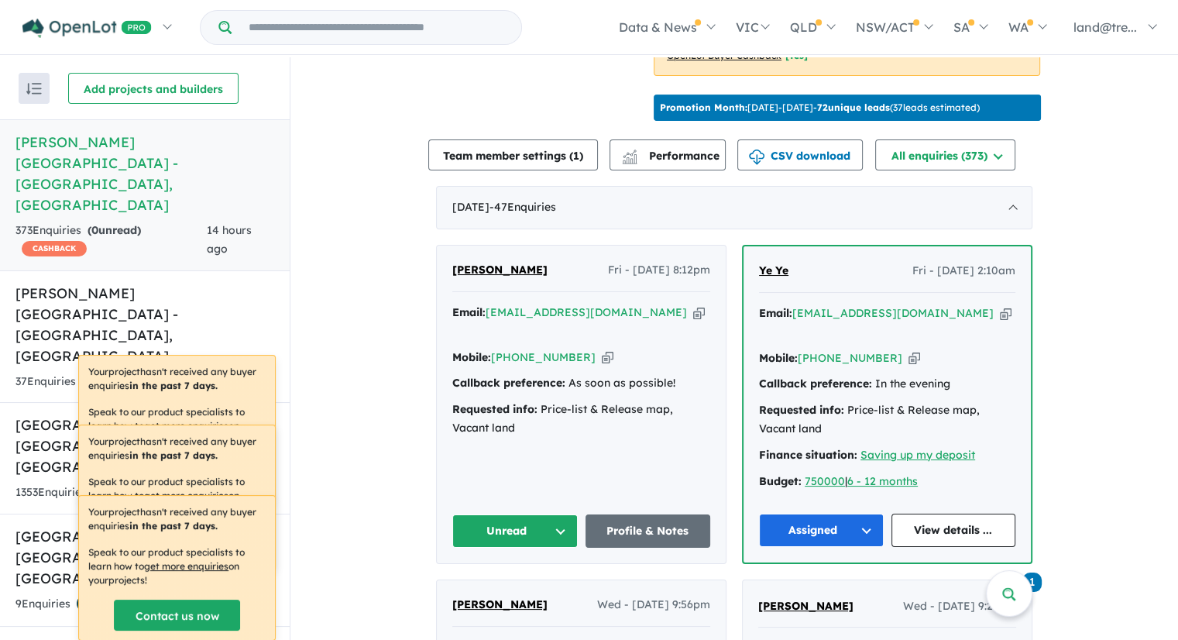
scroll to position [597, 0]
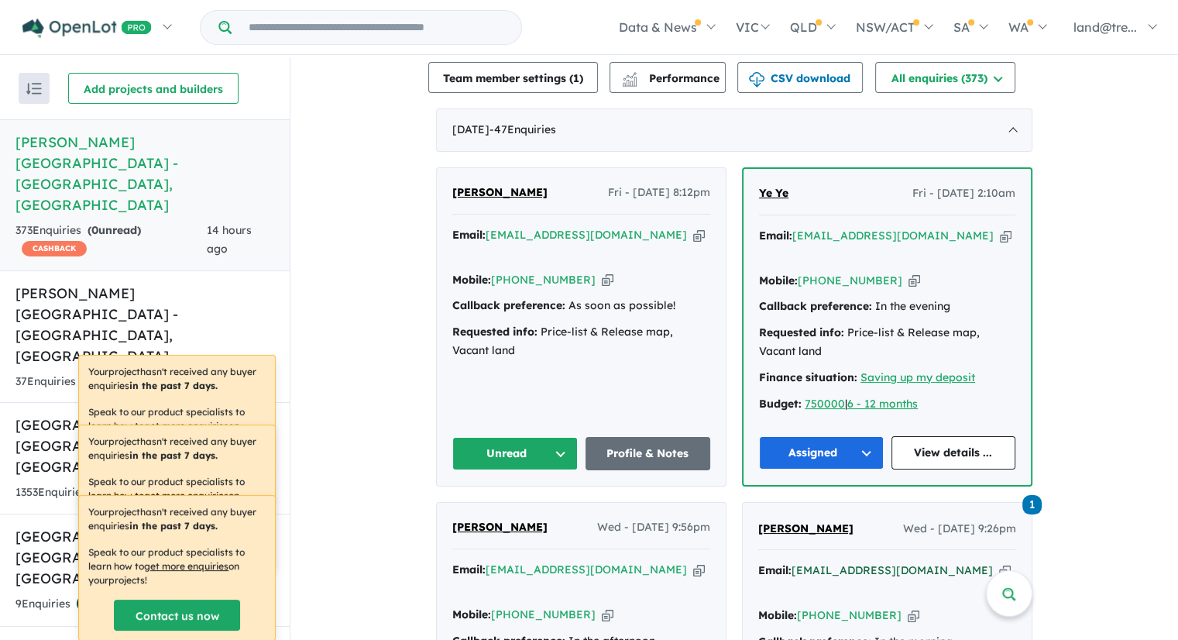
click at [909, 563] on a%20Nelson%20Quarter%20Estate%20-%20Box%20Hill"] "[EMAIL_ADDRESS][DOMAIN_NAME]" at bounding box center [892, 570] width 201 height 14
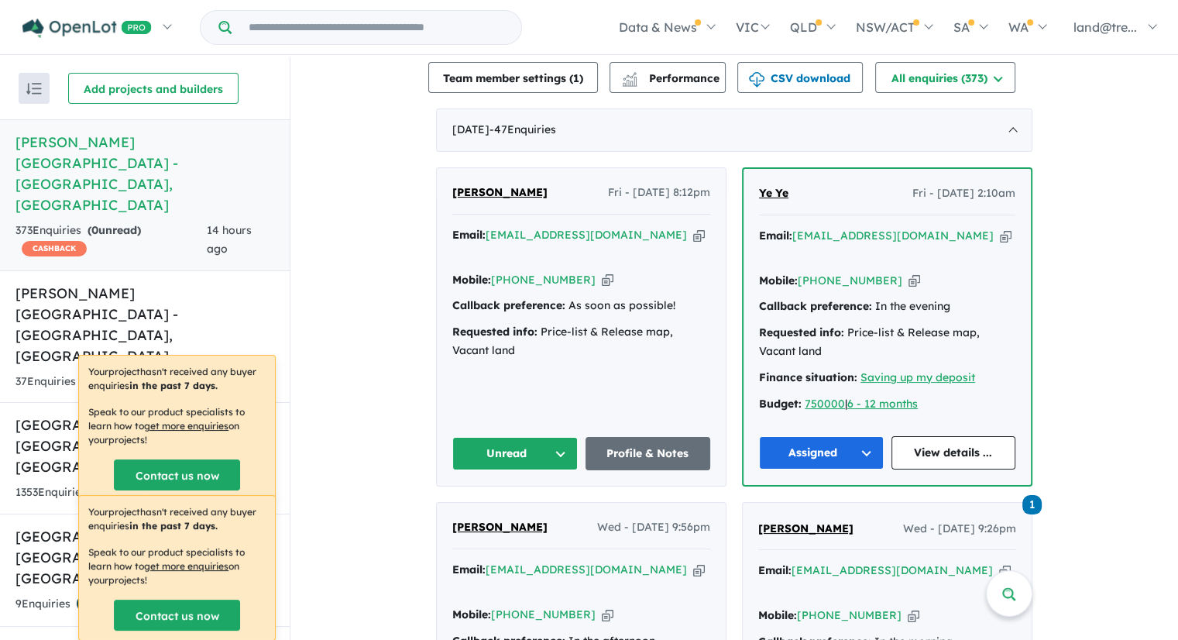
click at [636, 361] on div "Kapil Jhanji Fri - 19/09/2025, 8:12pm Email: kapiljhanji@hotmail.com Copied! Mo…" at bounding box center [581, 327] width 289 height 318
click at [926, 436] on link "View details ..." at bounding box center [954, 452] width 125 height 33
click at [636, 437] on link "Profile & Notes" at bounding box center [649, 453] width 126 height 33
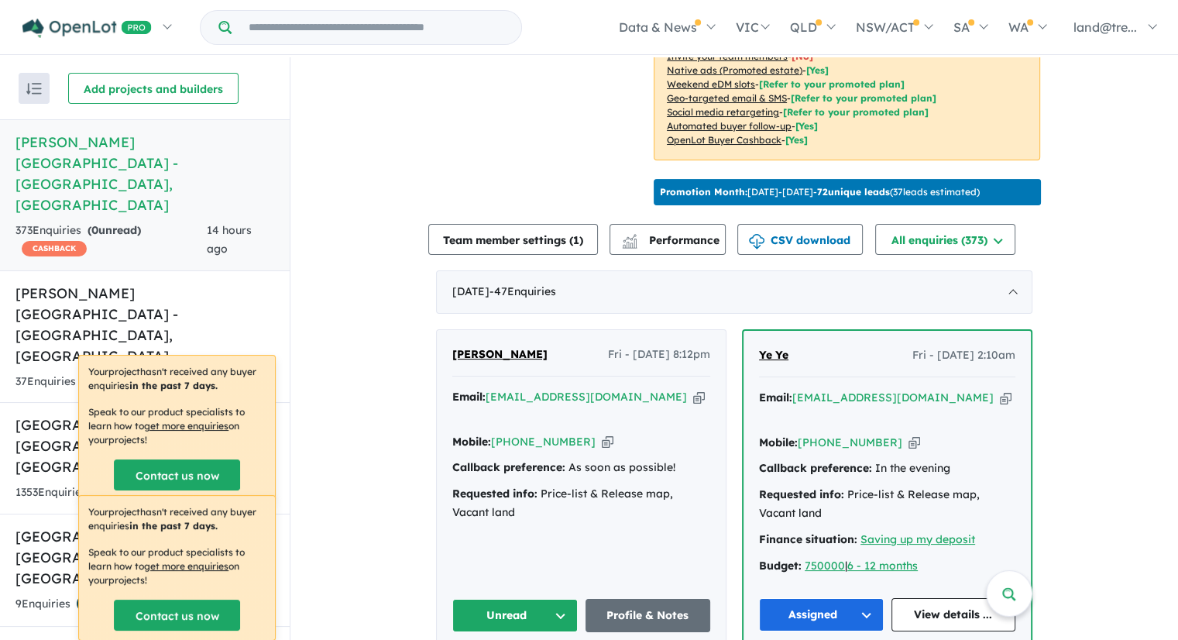
scroll to position [573, 0]
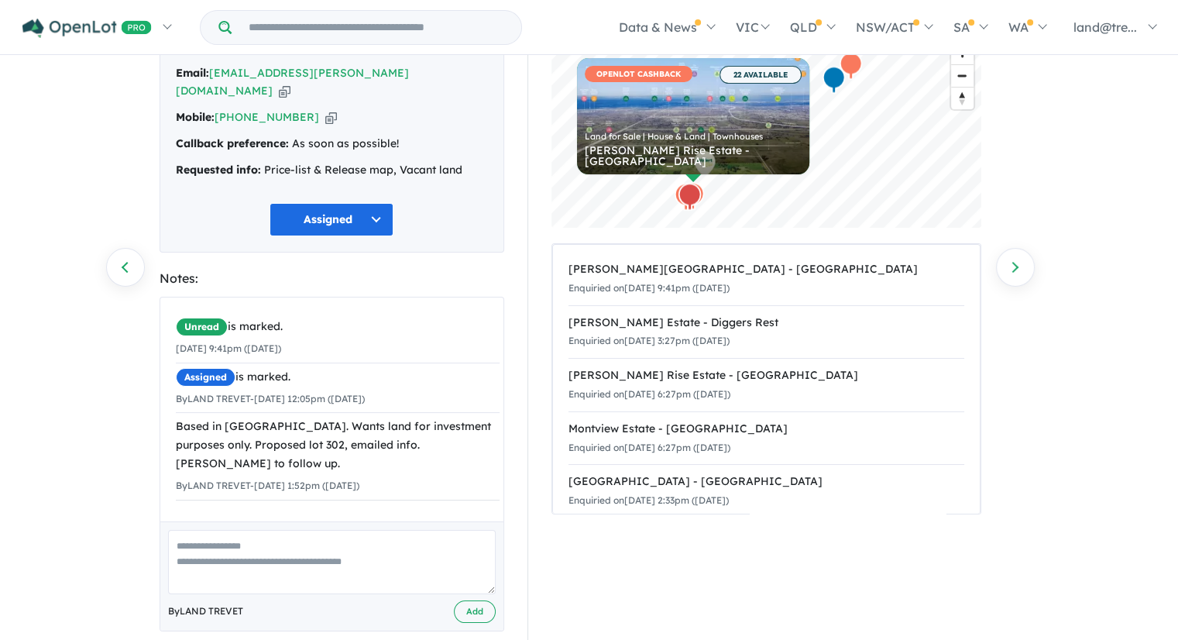
scroll to position [105, 0]
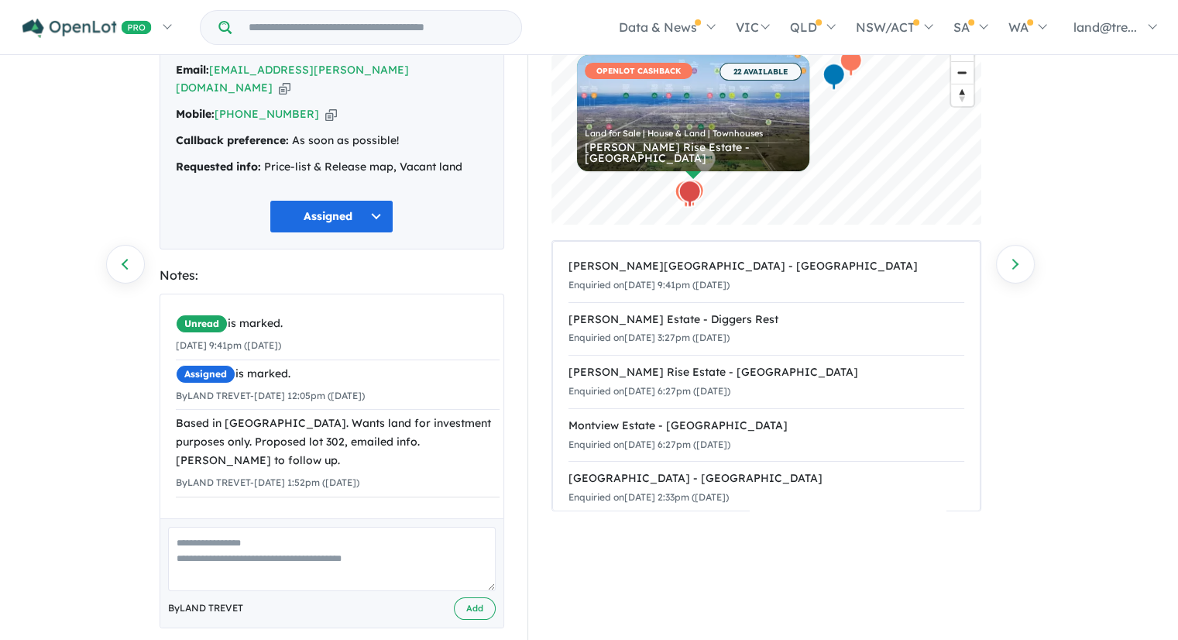
click at [323, 529] on textarea at bounding box center [332, 559] width 328 height 64
click at [261, 527] on textarea "**********" at bounding box center [332, 559] width 328 height 64
click at [313, 541] on textarea "**********" at bounding box center [332, 559] width 328 height 64
click at [442, 536] on textarea "**********" at bounding box center [332, 559] width 328 height 64
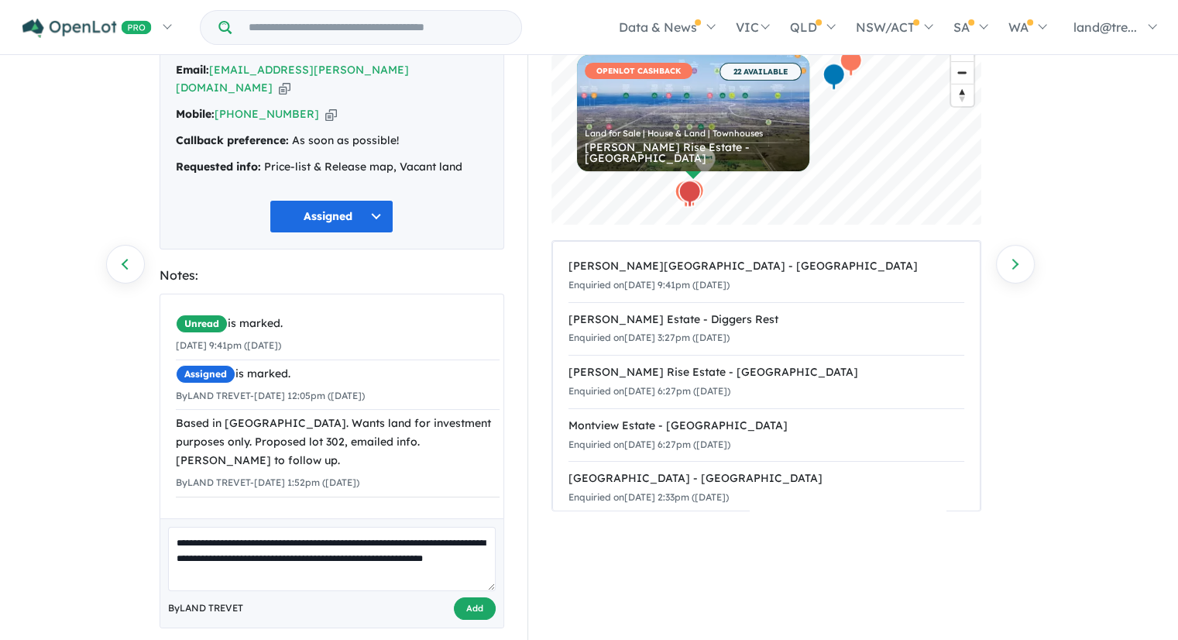
type textarea "**********"
drag, startPoint x: 473, startPoint y: 594, endPoint x: 487, endPoint y: 589, distance: 14.2
click at [475, 597] on button "Add" at bounding box center [475, 608] width 42 height 22
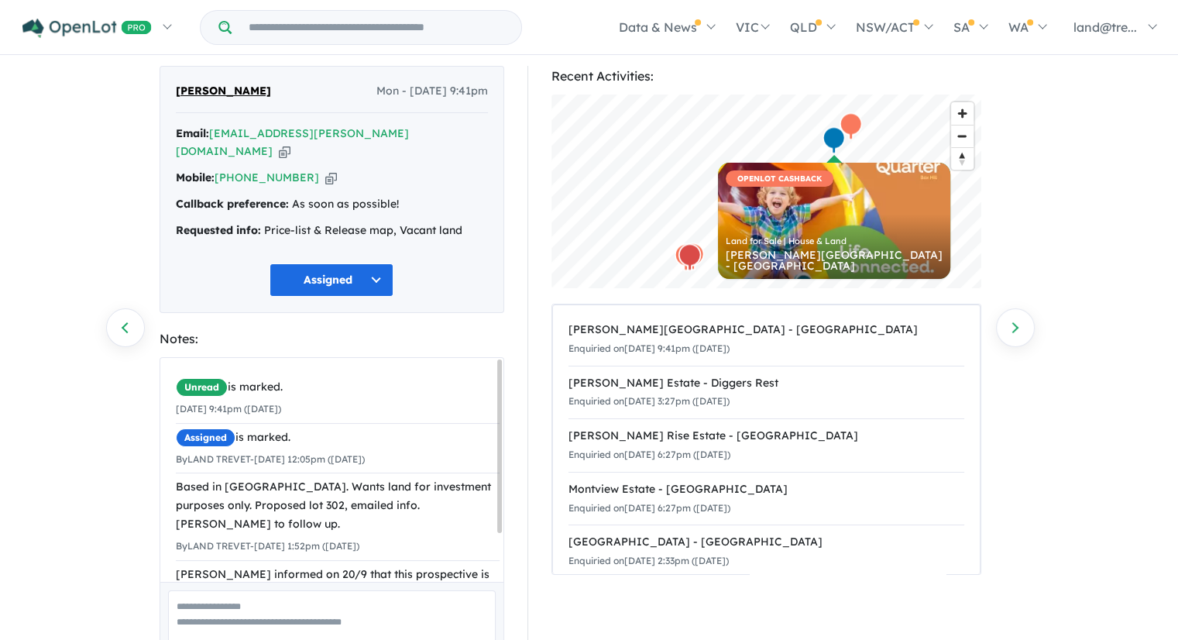
scroll to position [0, 0]
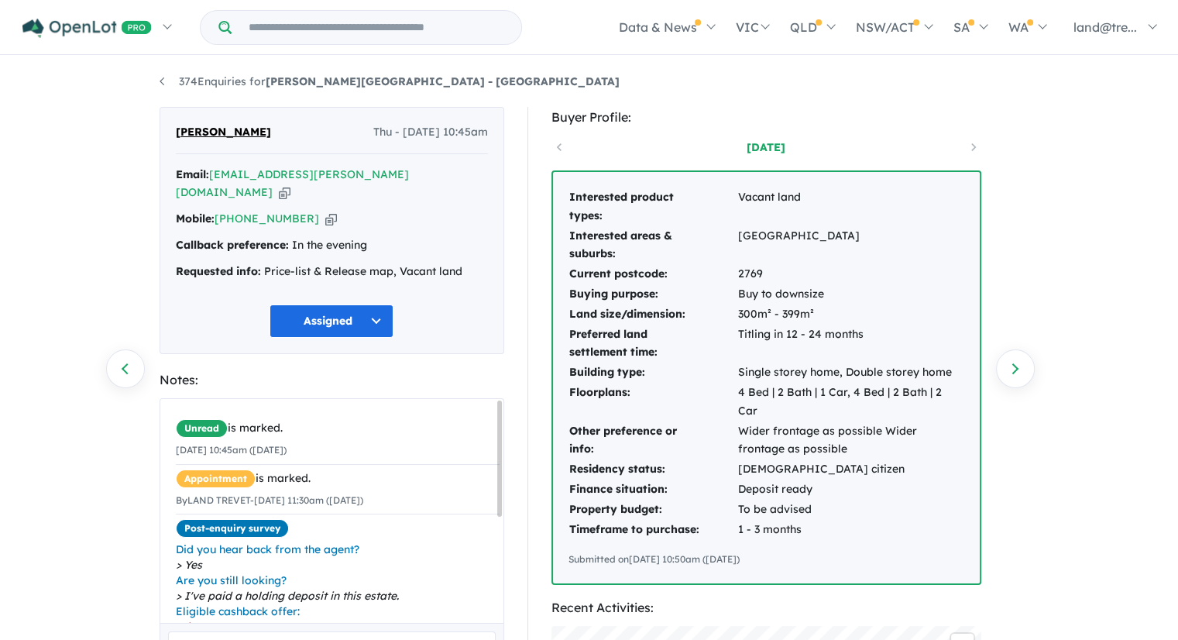
click at [360, 304] on button "Assigned" at bounding box center [332, 320] width 124 height 33
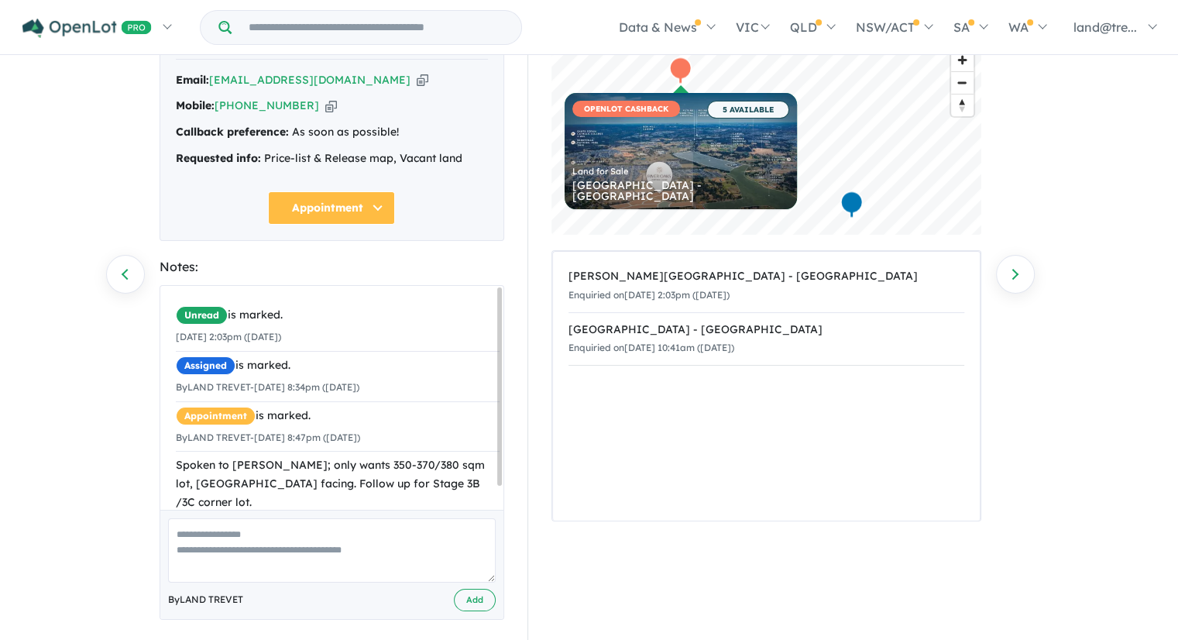
scroll to position [105, 0]
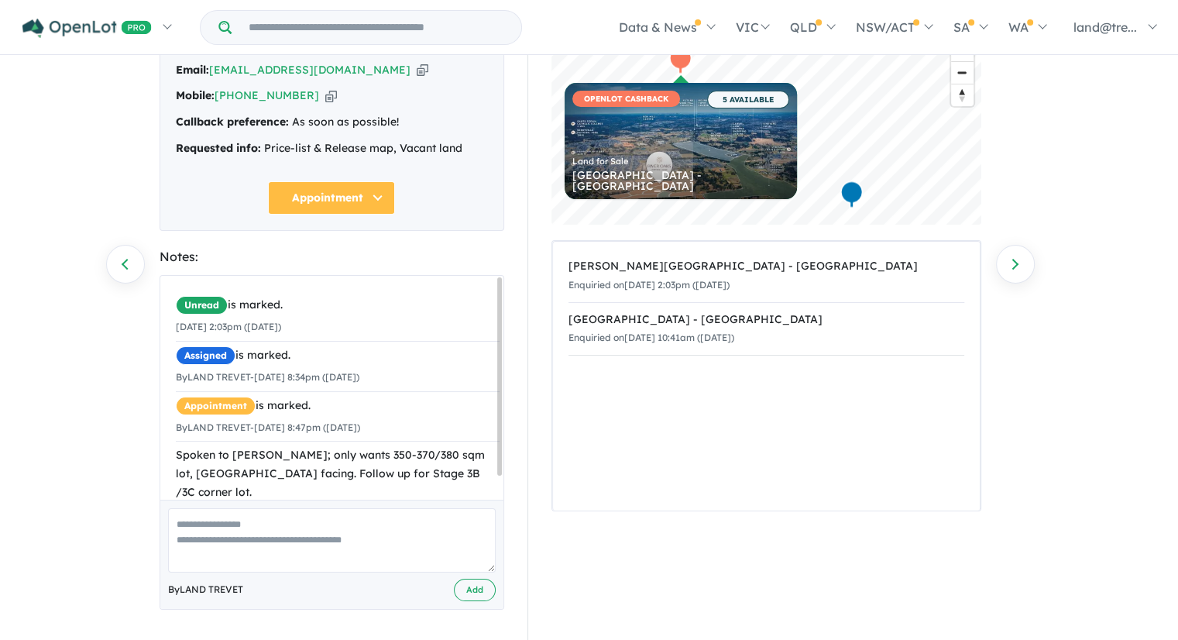
click at [26, 380] on div "374 Enquiries for [PERSON_NAME][GEOGRAPHIC_DATA] - [GEOGRAPHIC_DATA] Previous e…" at bounding box center [589, 245] width 1178 height 585
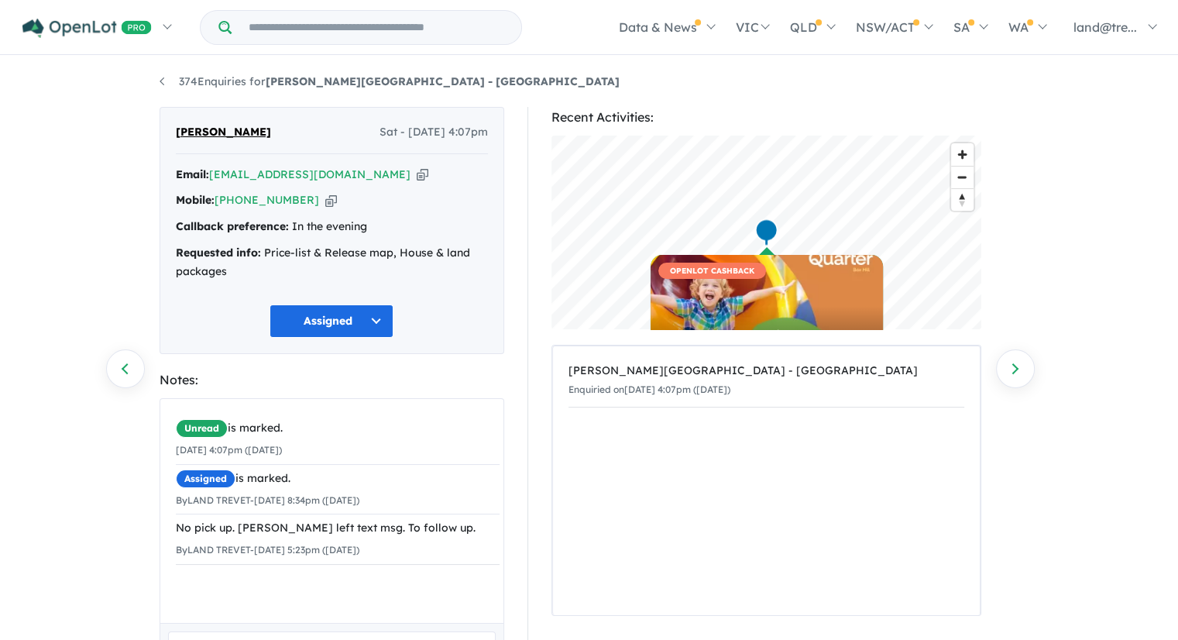
drag, startPoint x: 70, startPoint y: 187, endPoint x: 76, endPoint y: 84, distance: 103.2
click at [70, 187] on div "374 Enquiries for Nelson Quarter Estate - Box Hill Previous enquiry Next enquir…" at bounding box center [589, 349] width 1178 height 585
click at [83, 149] on div "374 Enquiries for [PERSON_NAME][GEOGRAPHIC_DATA] - Box Hill Previous enquiry Ne…" at bounding box center [589, 349] width 1178 height 585
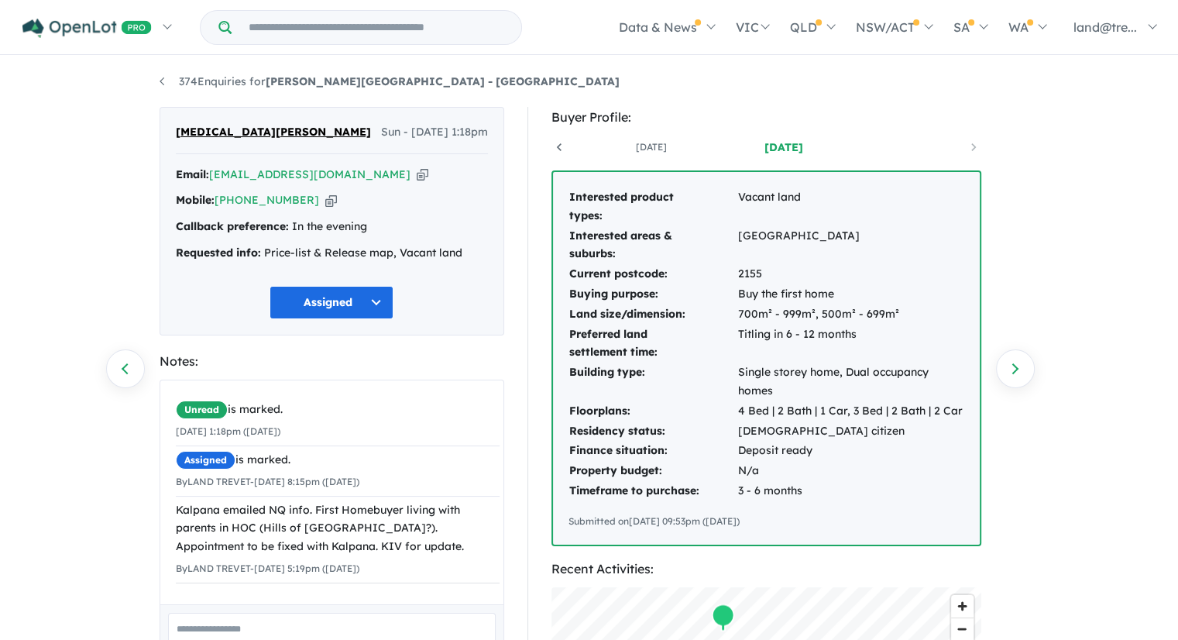
click at [1150, 353] on div "374 Enquiries for Nelson Quarter Estate - Box Hill Previous enquiry Next enquir…" at bounding box center [589, 349] width 1178 height 585
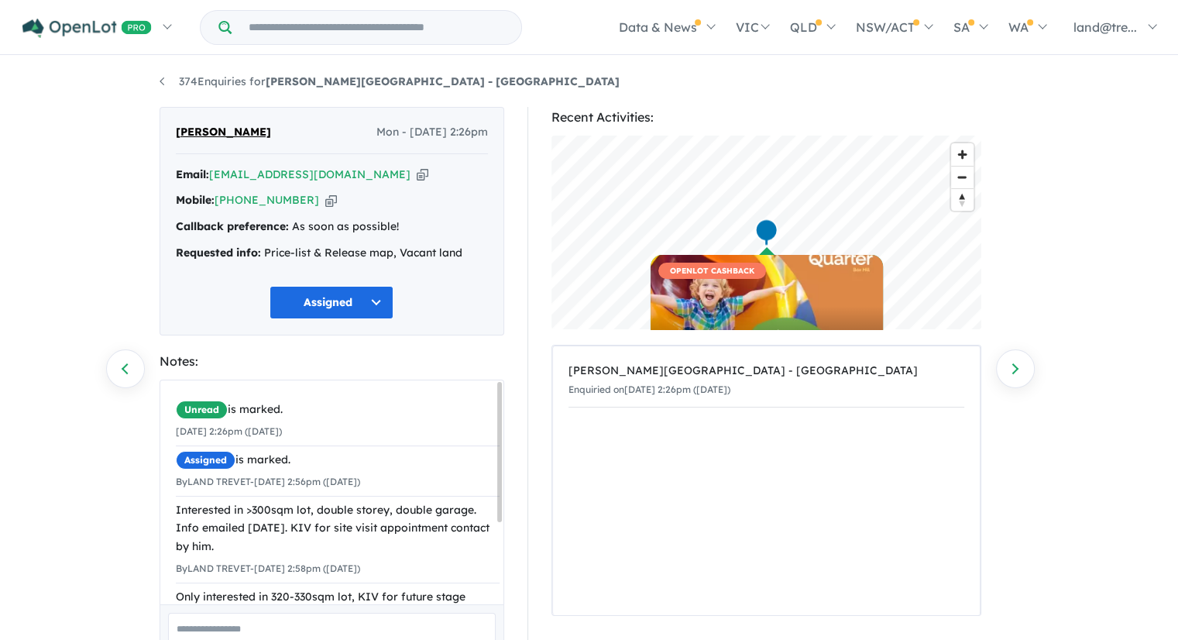
click at [597, 586] on div "Nelson Quarter Estate - Box Hill Enquiried on 08/09/2025 2:26pm (Monday)" at bounding box center [766, 480] width 427 height 269
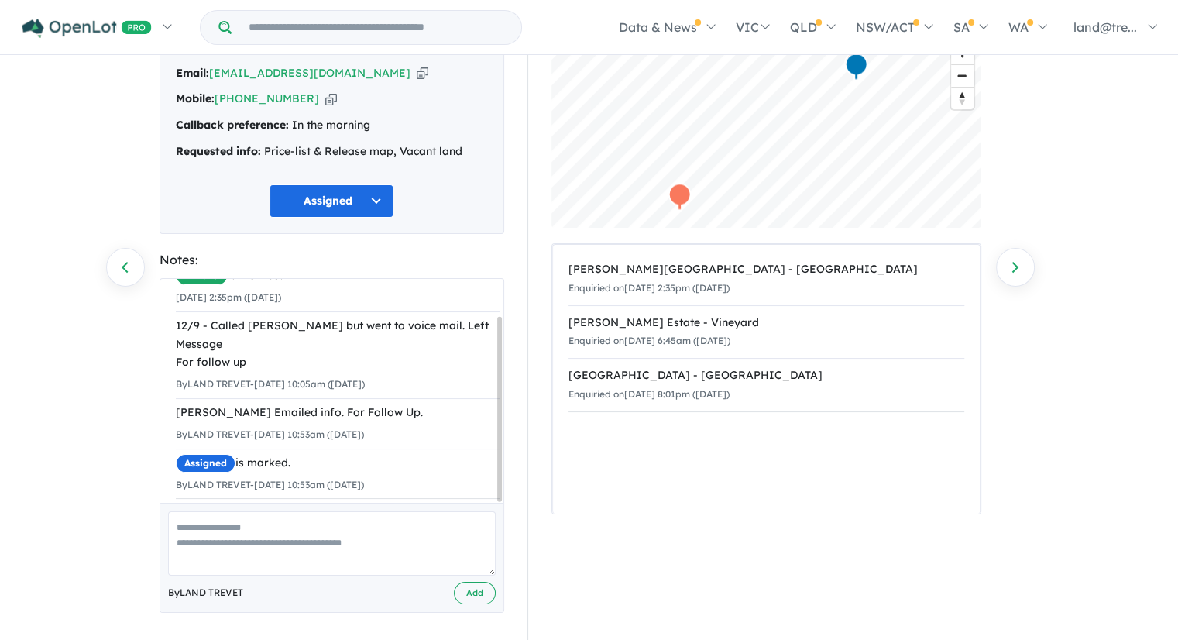
scroll to position [105, 0]
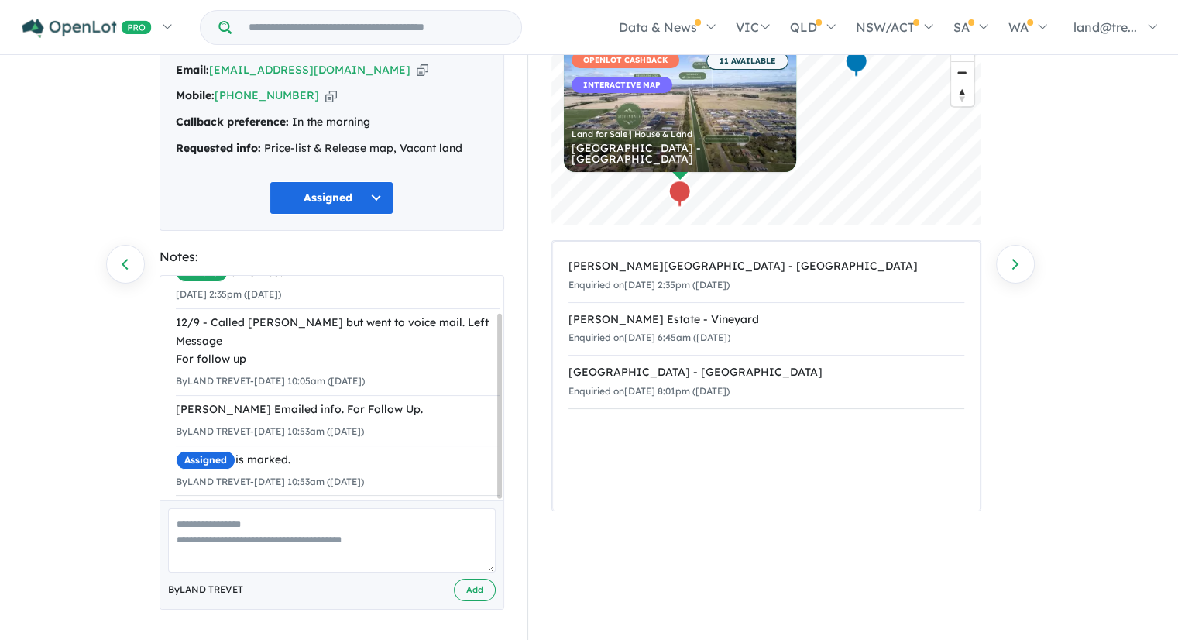
drag, startPoint x: 1150, startPoint y: 313, endPoint x: 1147, endPoint y: 304, distance: 8.8
click at [1150, 313] on div "374 Enquiries for Nelson Quarter Estate - Box Hill Previous enquiry Next enquir…" at bounding box center [589, 245] width 1178 height 585
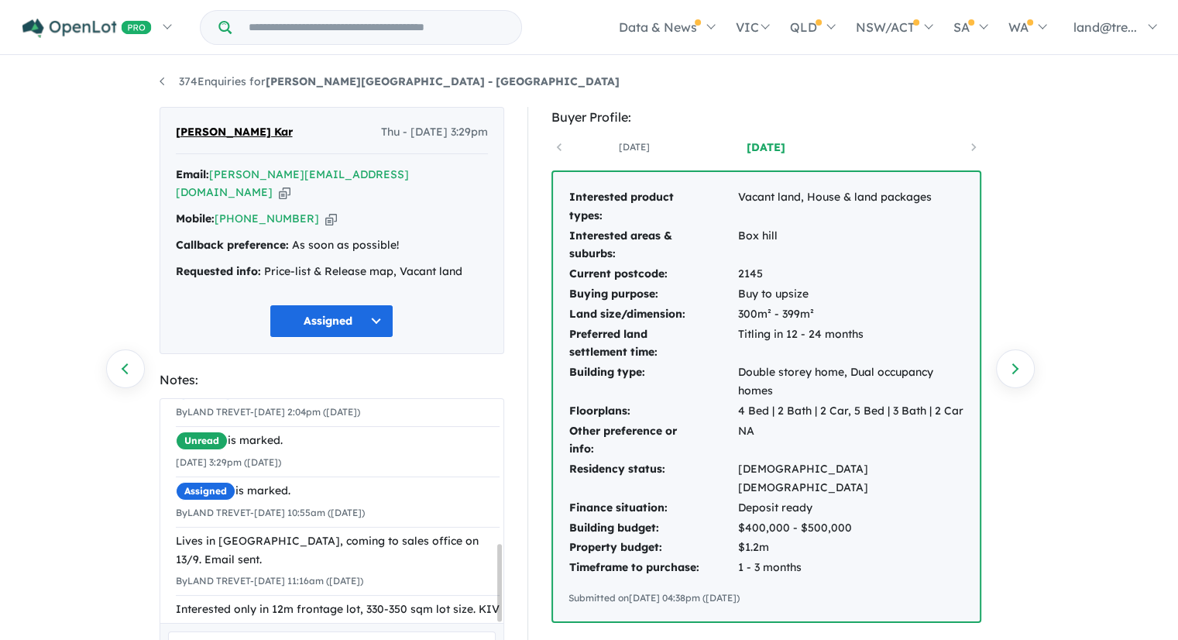
scroll to position [418, 0]
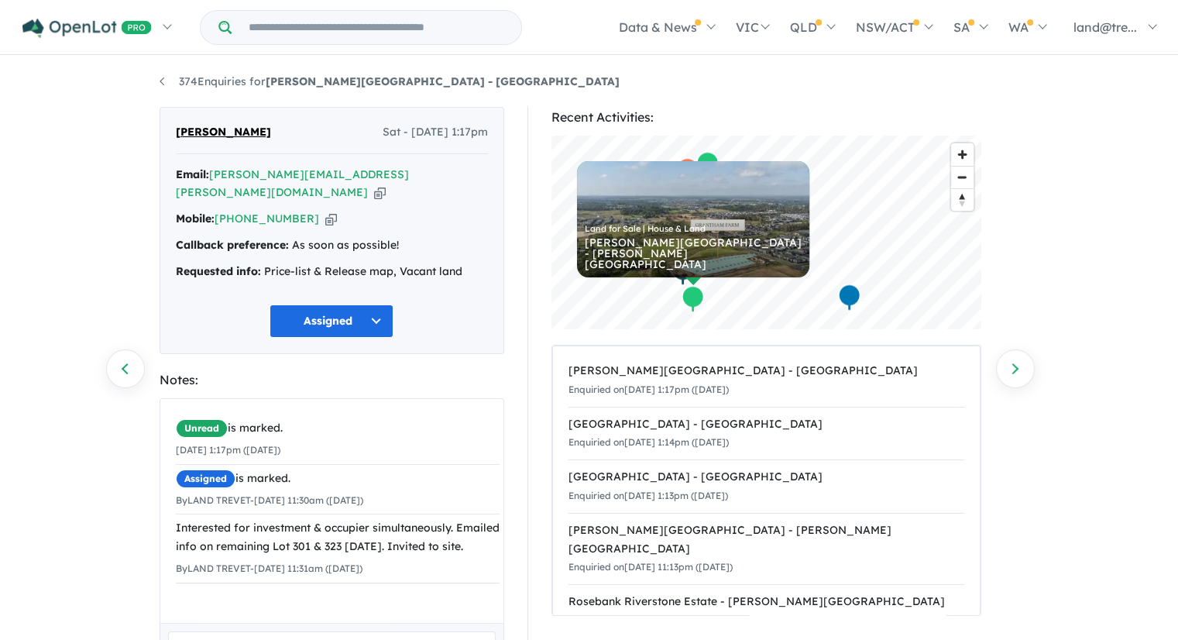
click at [1154, 298] on div "374 Enquiries for Nelson Quarter Estate - Box Hill Previous enquiry Next enquir…" at bounding box center [589, 349] width 1178 height 585
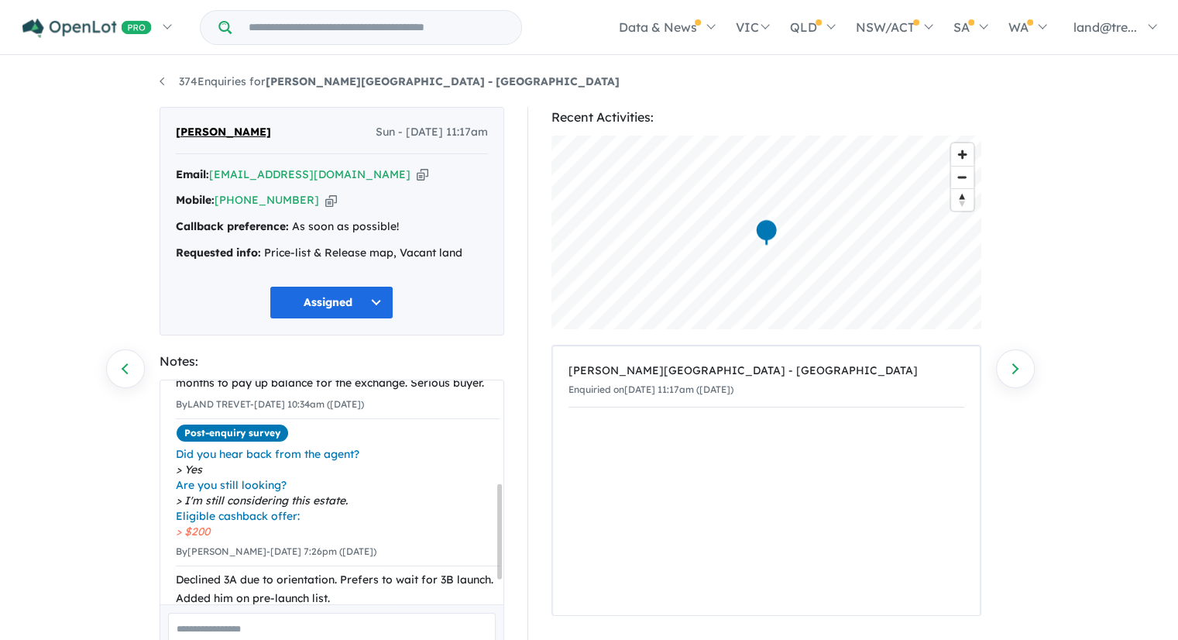
scroll to position [295, 0]
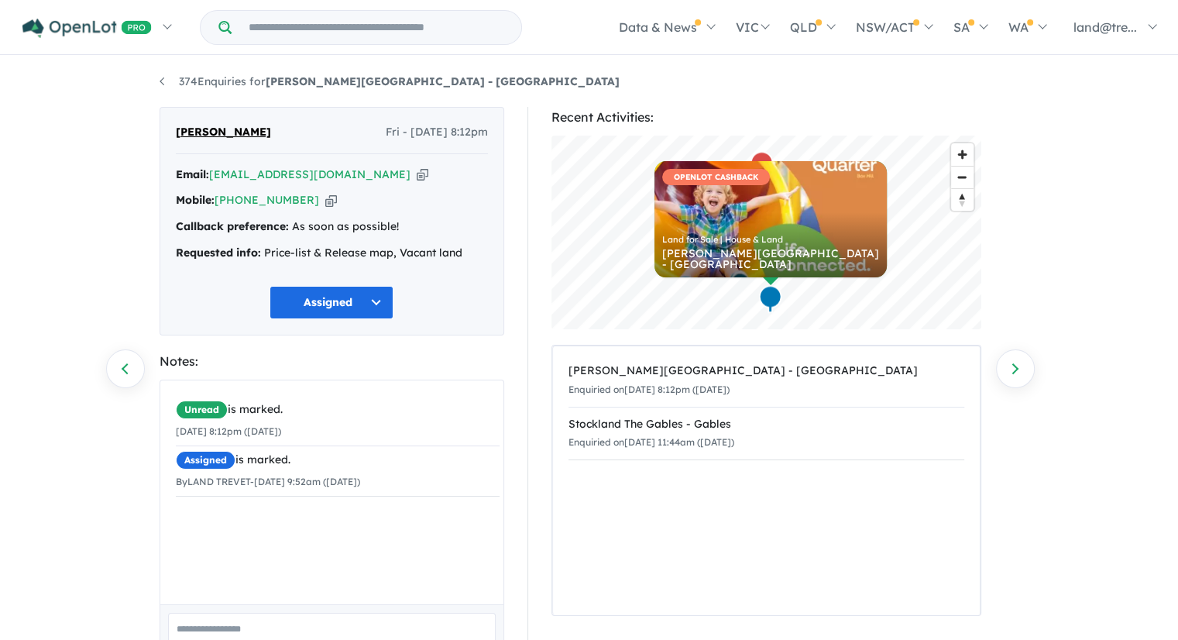
click at [1118, 342] on div "374 Enquiries for Nelson Quarter Estate - Box Hill Previous enquiry Next enquir…" at bounding box center [589, 349] width 1178 height 585
click at [315, 626] on textarea at bounding box center [332, 645] width 328 height 64
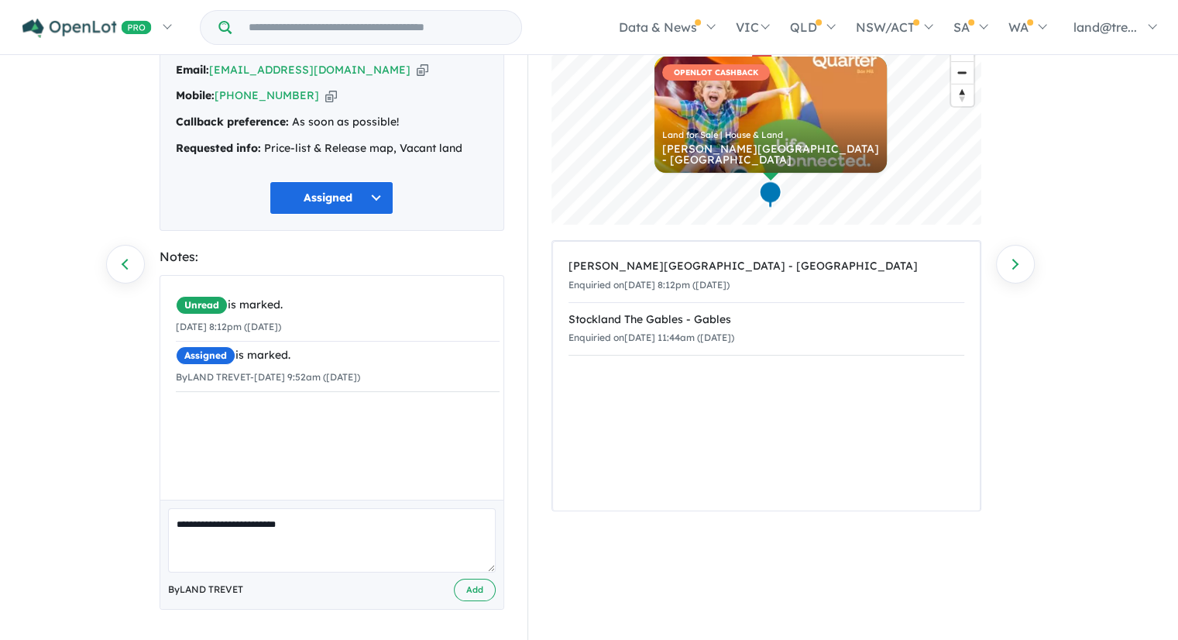
click at [178, 521] on textarea "**********" at bounding box center [332, 540] width 328 height 64
drag, startPoint x: 212, startPoint y: 521, endPoint x: 236, endPoint y: 521, distance: 24.0
click at [236, 521] on textarea "**********" at bounding box center [332, 540] width 328 height 64
drag, startPoint x: 479, startPoint y: 518, endPoint x: 522, endPoint y: 521, distance: 43.5
click at [493, 524] on textarea "**********" at bounding box center [332, 540] width 328 height 64
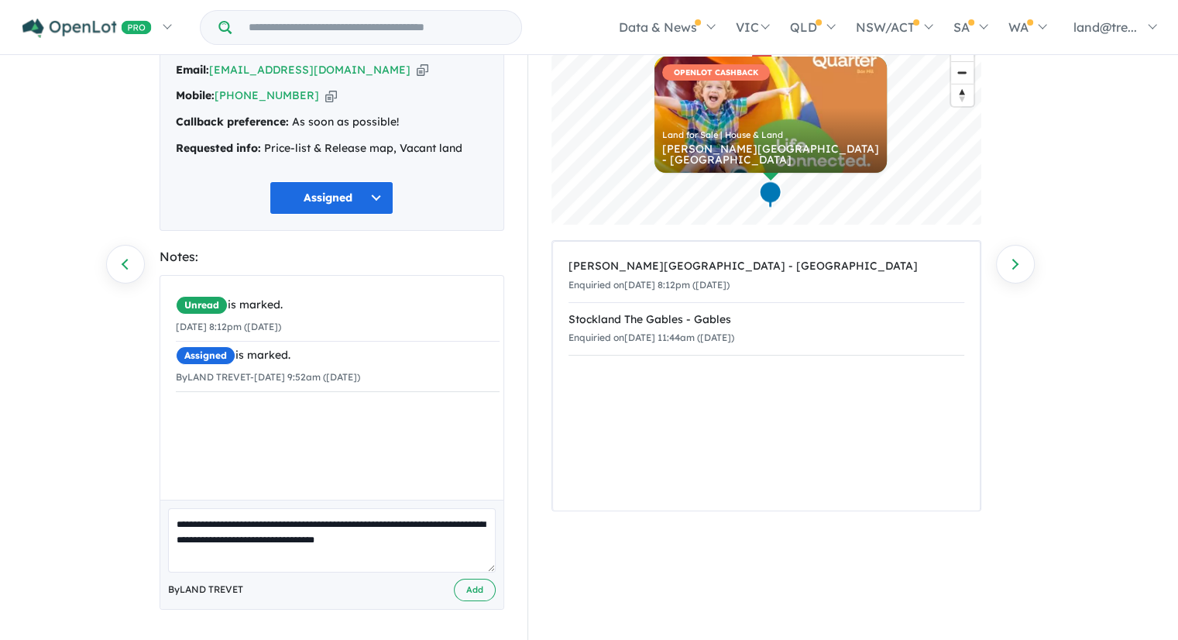
click at [176, 523] on textarea "**********" at bounding box center [332, 540] width 328 height 64
click at [447, 536] on textarea "**********" at bounding box center [332, 540] width 328 height 64
click at [346, 539] on textarea "**********" at bounding box center [332, 540] width 328 height 64
click at [232, 556] on textarea "**********" at bounding box center [332, 540] width 328 height 64
click at [373, 555] on textarea "**********" at bounding box center [332, 540] width 328 height 64
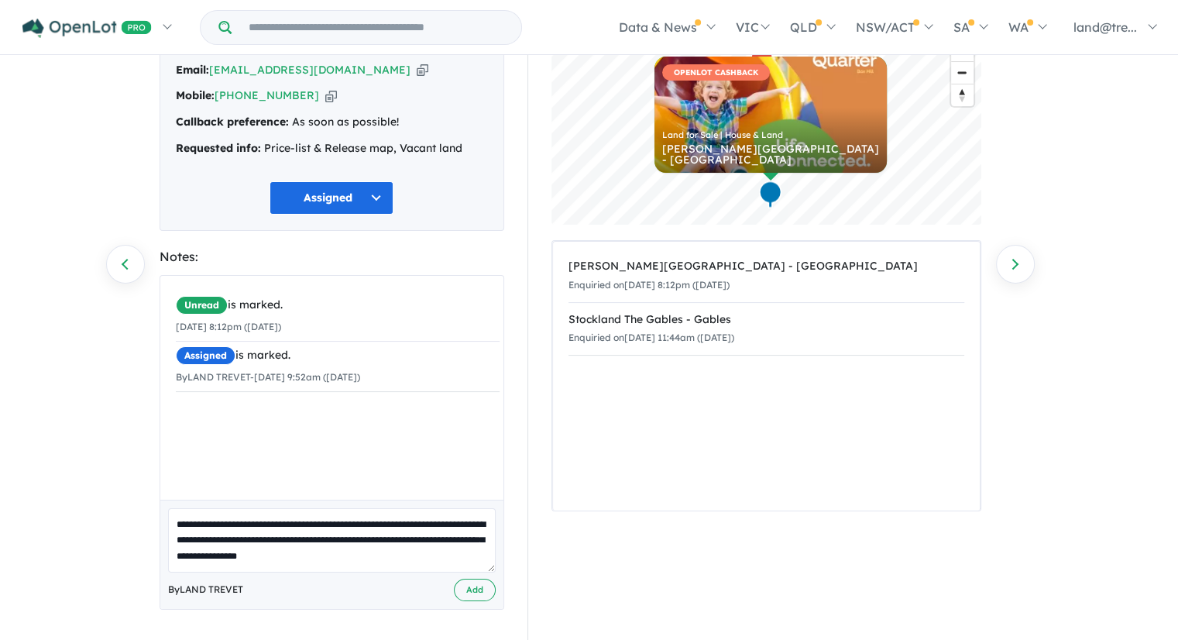
click at [415, 560] on textarea "**********" at bounding box center [332, 540] width 328 height 64
drag, startPoint x: 174, startPoint y: 524, endPoint x: 470, endPoint y: 554, distance: 298.2
click at [470, 554] on textarea "**********" at bounding box center [332, 540] width 328 height 64
type textarea "**********"
click at [471, 590] on button "Add" at bounding box center [475, 590] width 42 height 22
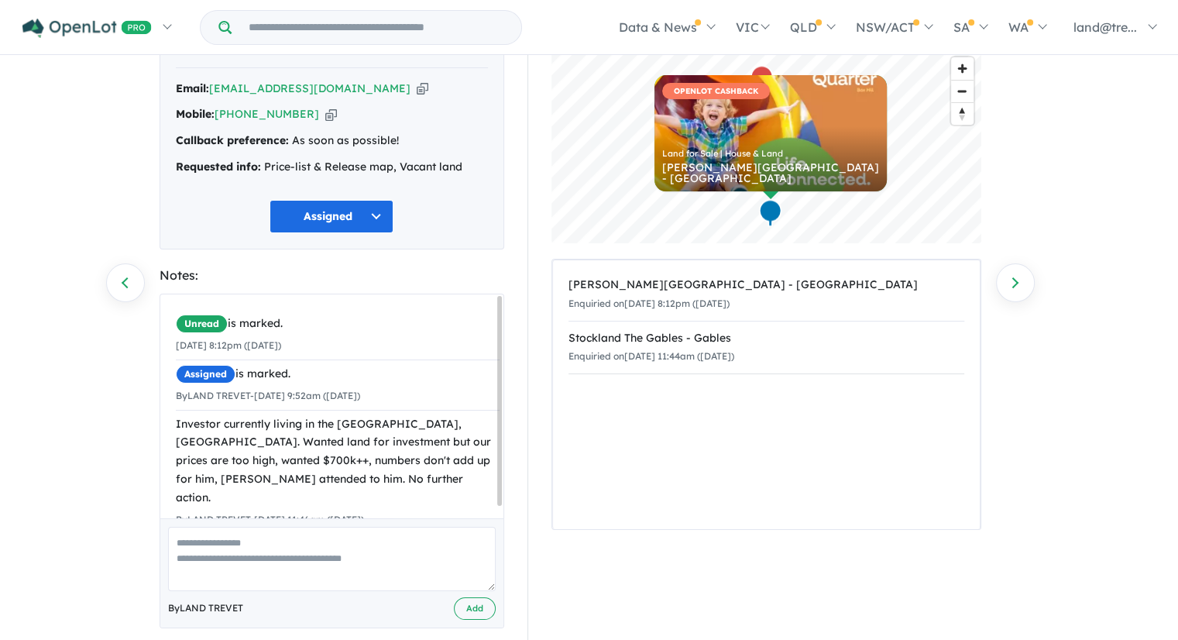
scroll to position [0, 0]
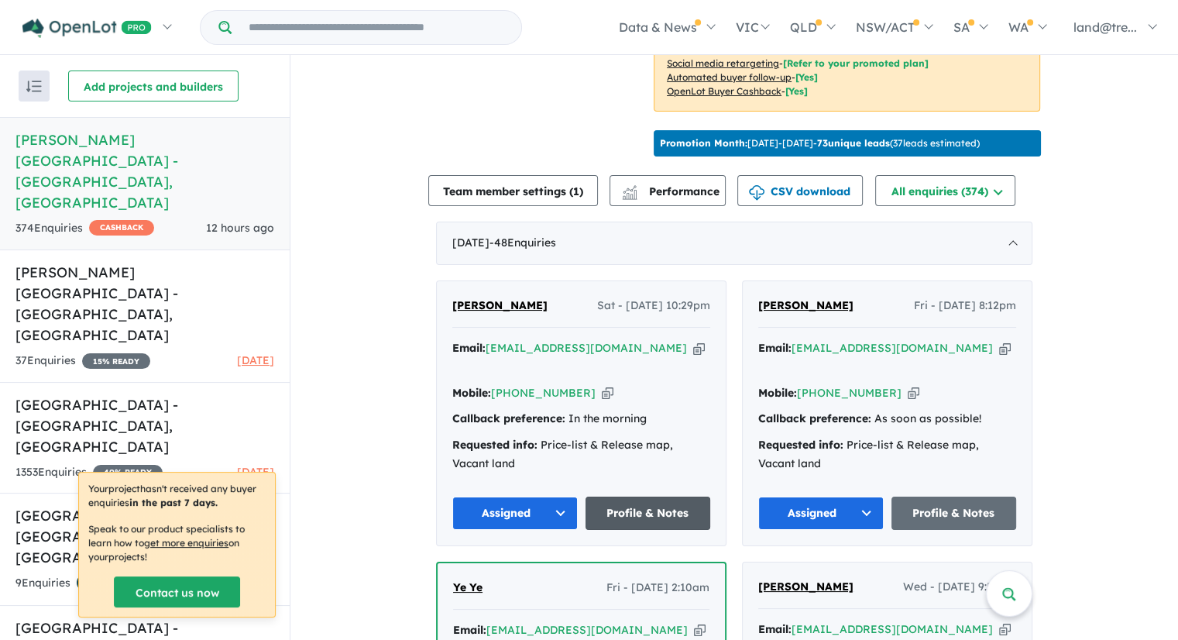
scroll to position [637, 0]
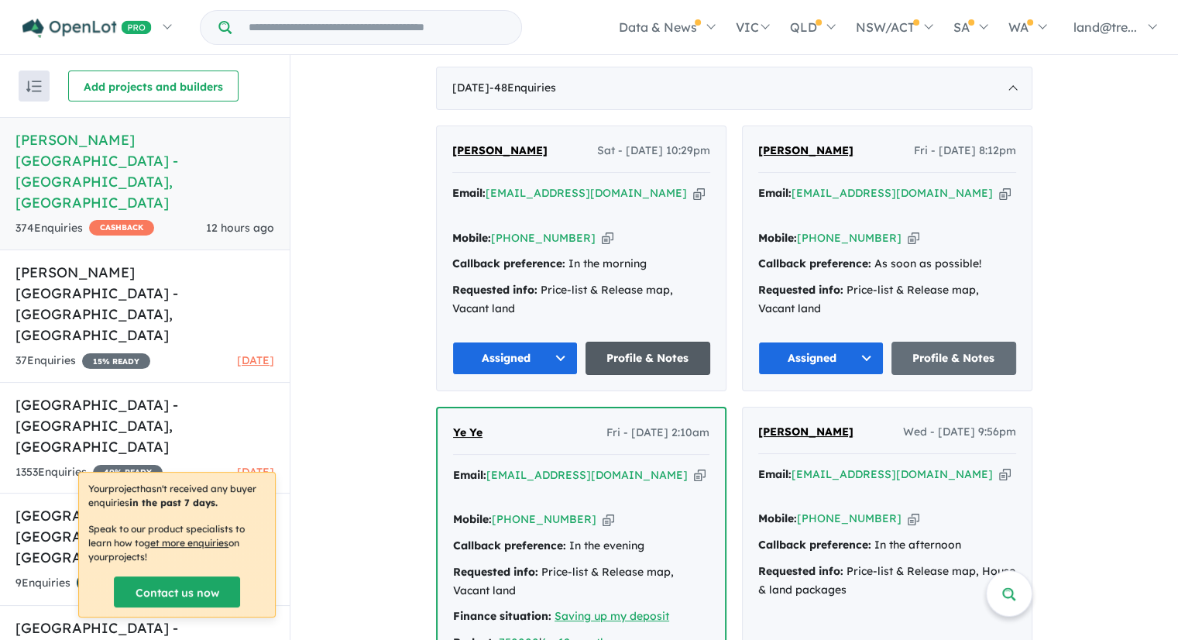
click at [620, 342] on link "Profile & Notes" at bounding box center [649, 358] width 126 height 33
click at [949, 342] on link "Profile & Notes" at bounding box center [955, 358] width 126 height 33
click at [859, 342] on button "Assigned" at bounding box center [821, 358] width 126 height 33
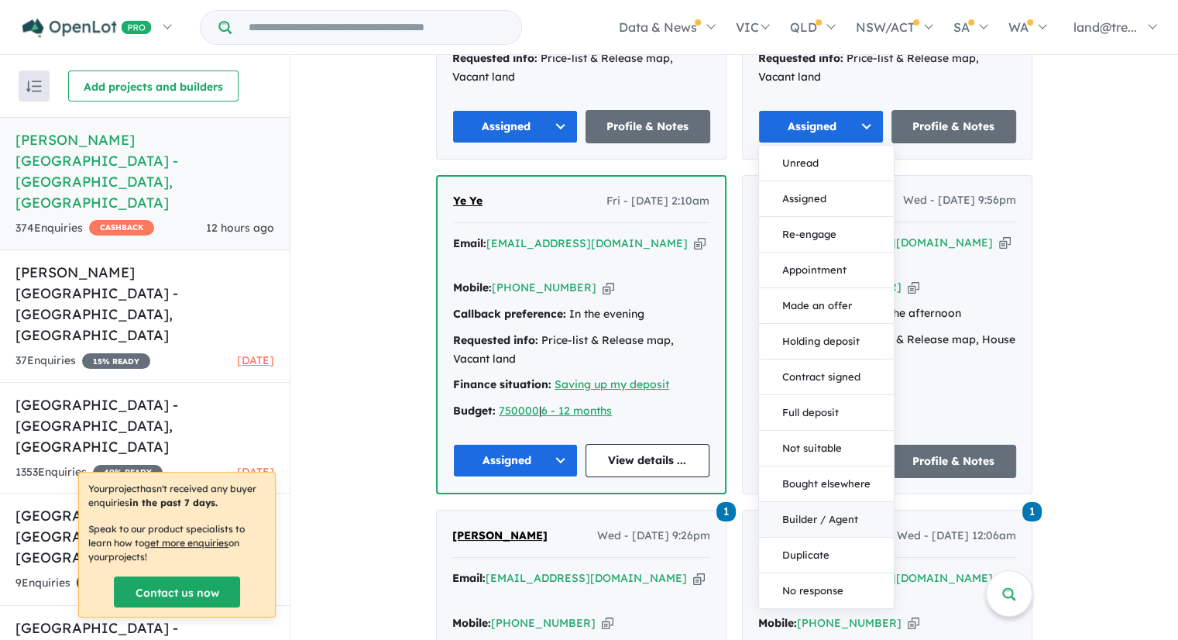
scroll to position [869, 0]
click at [823, 430] on button "Not suitable" at bounding box center [826, 448] width 135 height 36
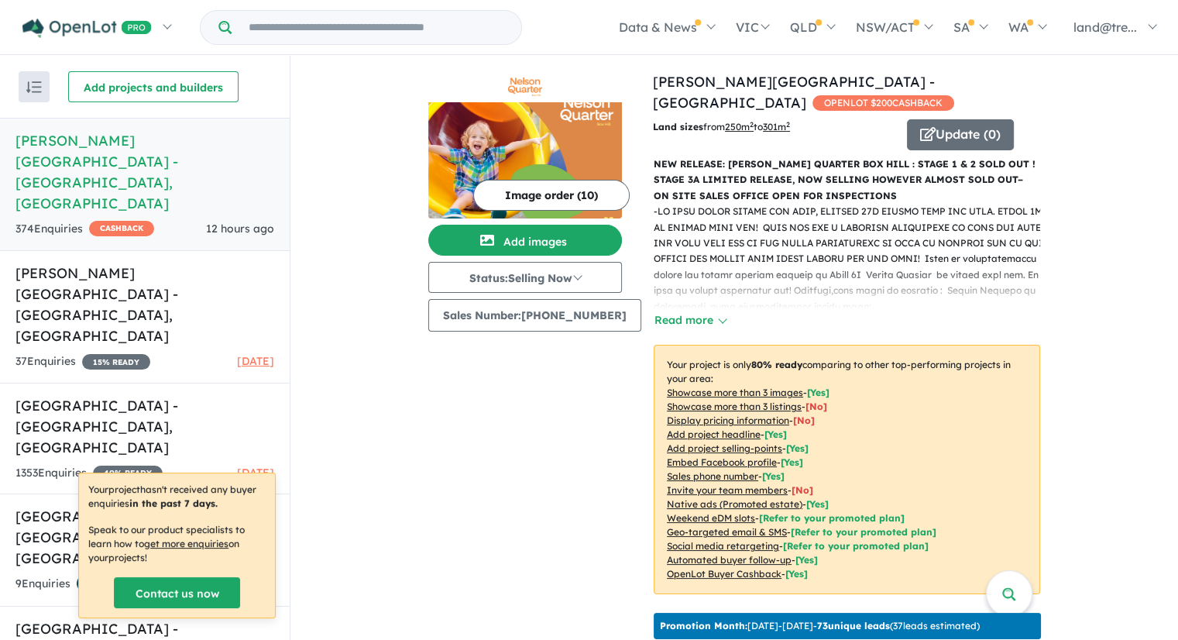
scroll to position [0, 0]
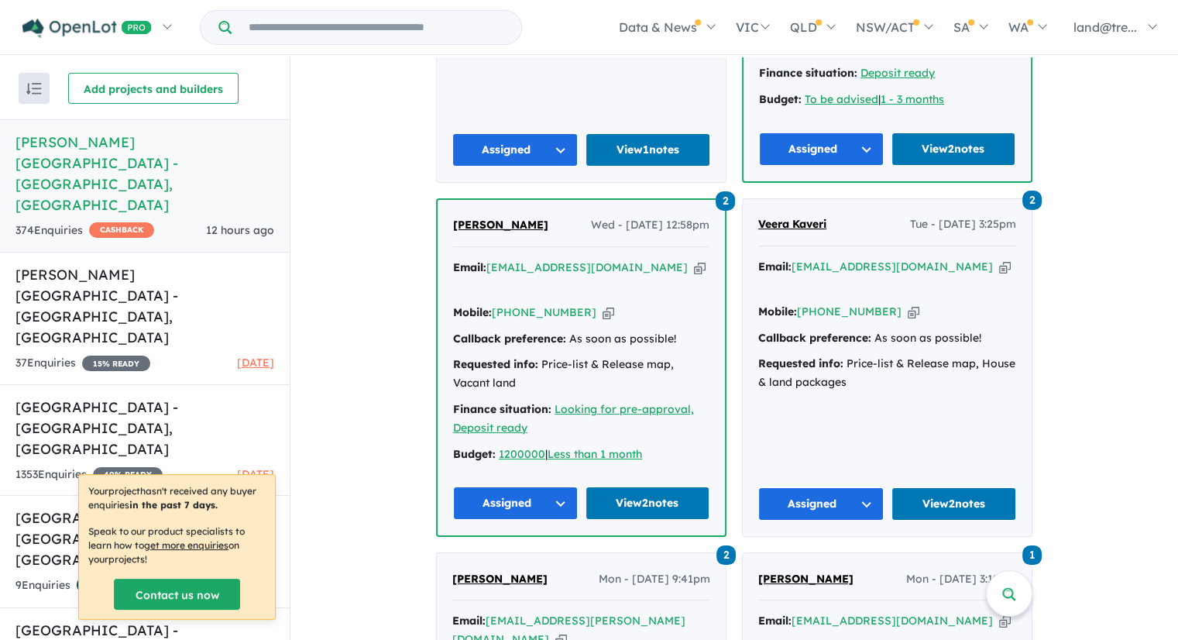
scroll to position [7307, 0]
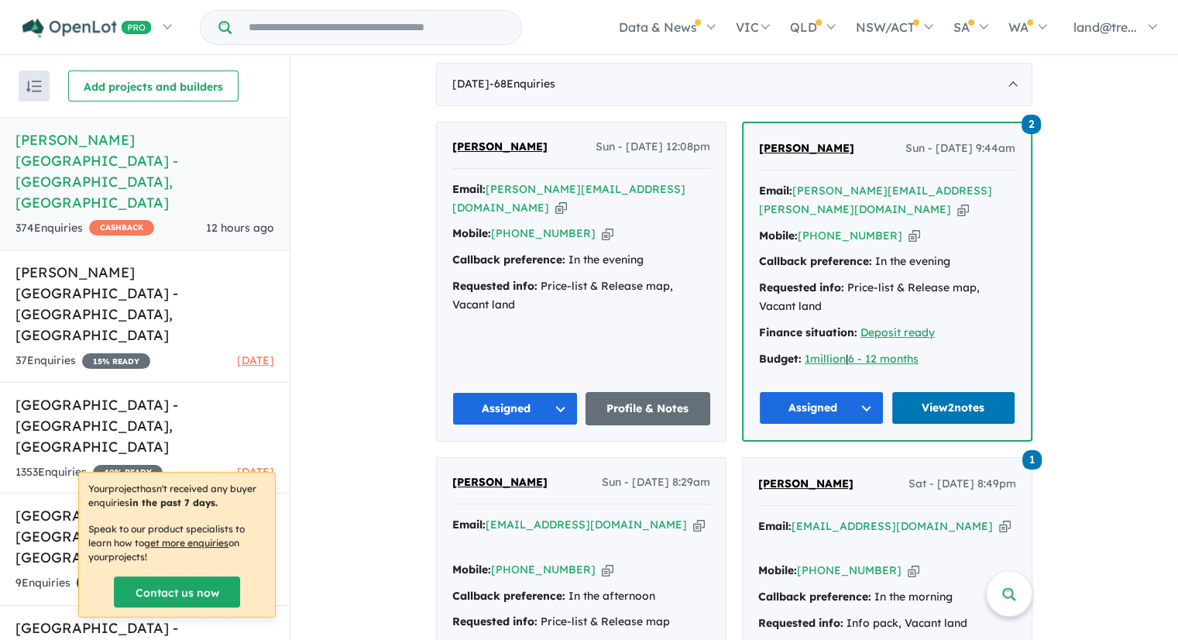
scroll to position [726, 0]
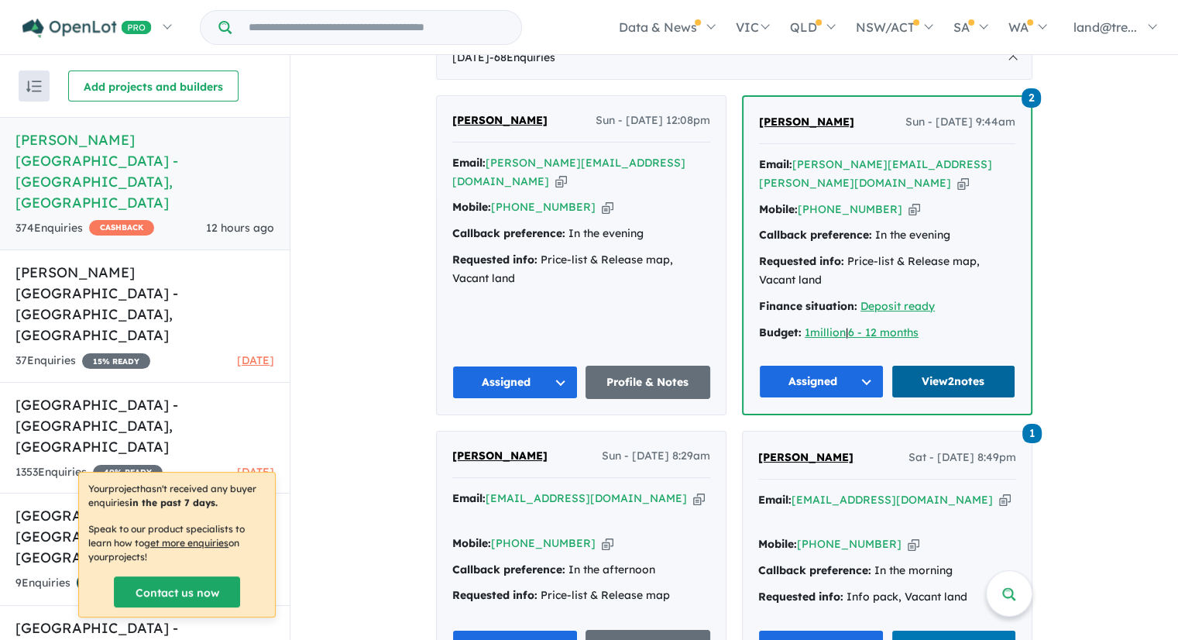
click at [994, 365] on link "View 2 notes" at bounding box center [954, 381] width 125 height 33
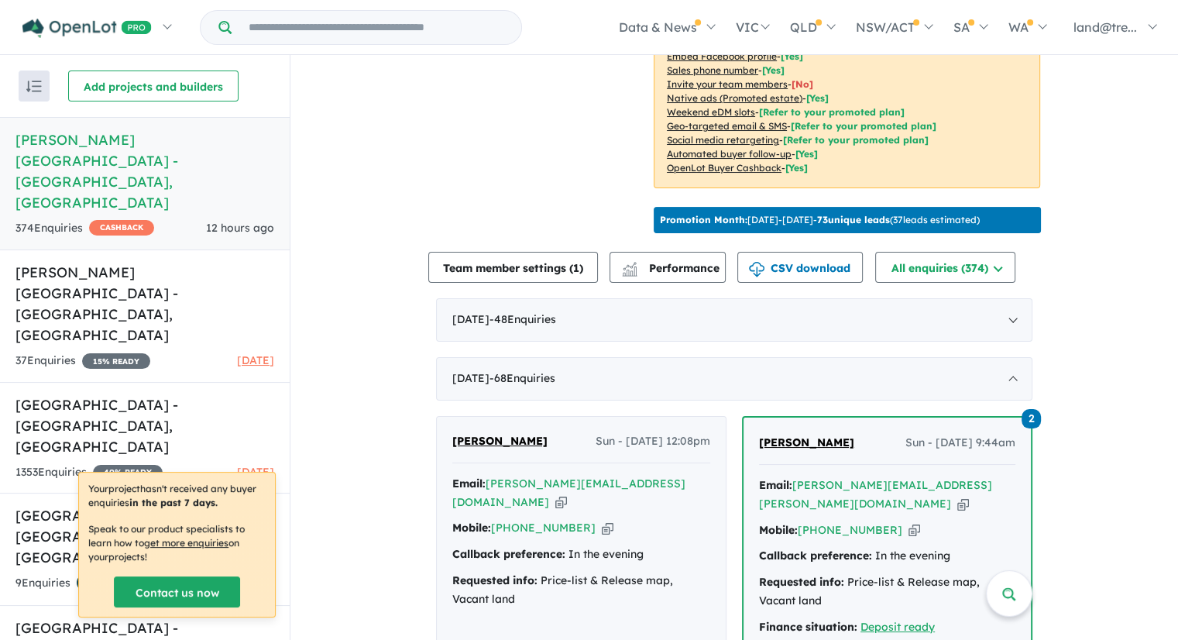
scroll to position [493, 0]
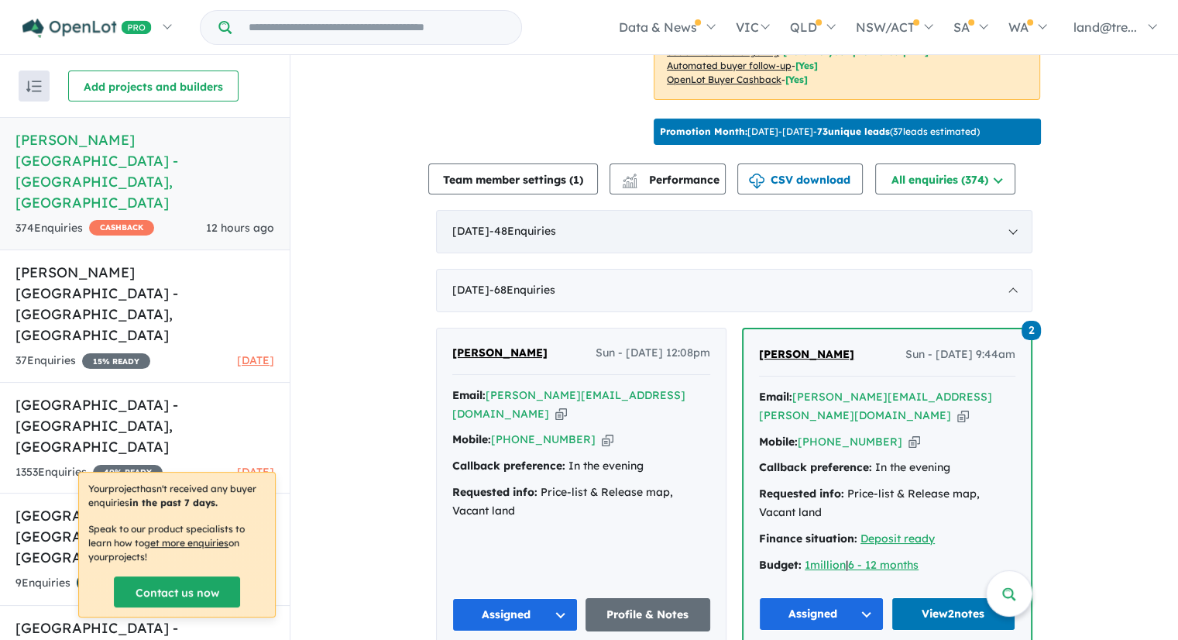
click at [815, 221] on div "September 2025 - 48 Enquir ies ( 0 unread)" at bounding box center [734, 231] width 597 height 43
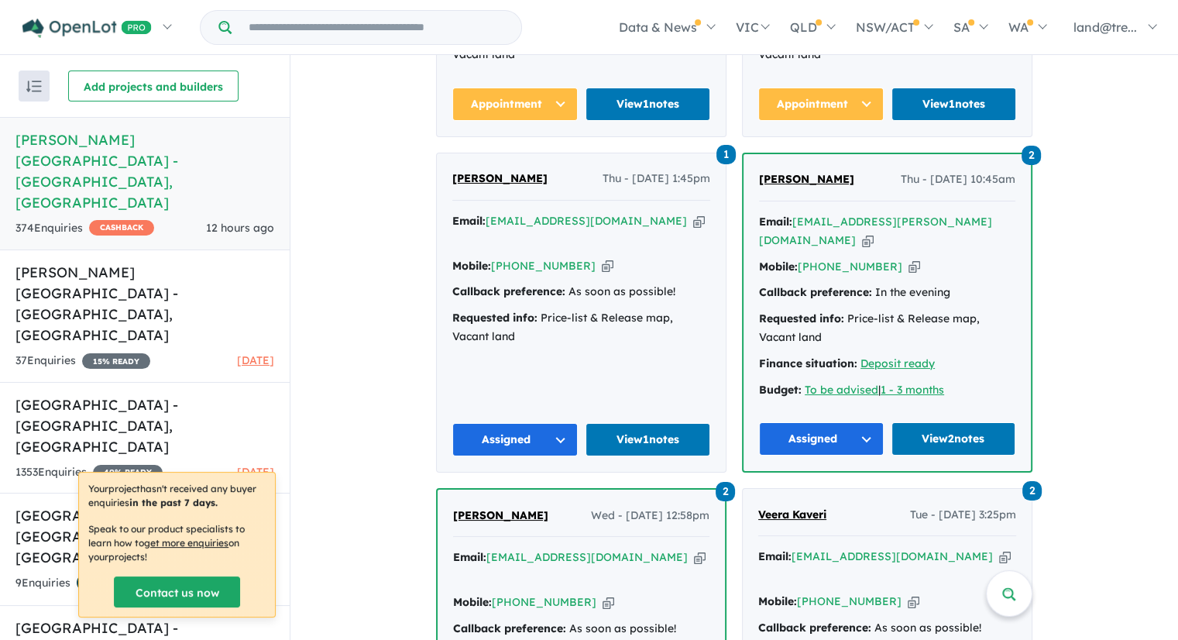
scroll to position [7307, 0]
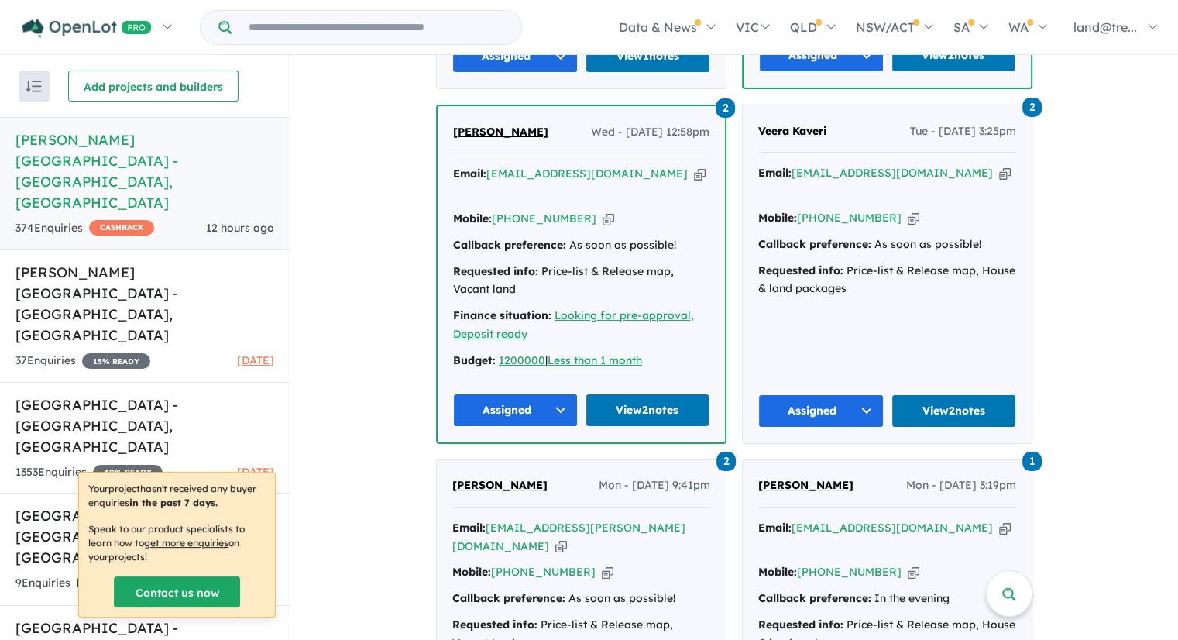
click at [172, 219] on div "374 Enquir ies ( 0 unread) CASHBACK 12 hours ago" at bounding box center [144, 228] width 259 height 19
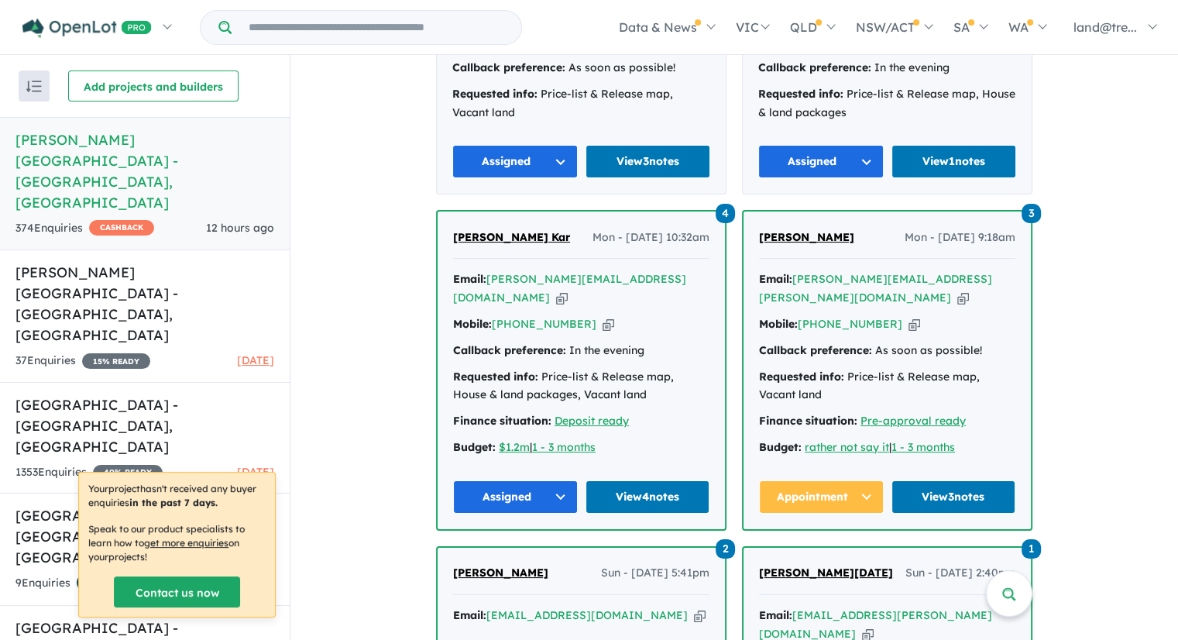
scroll to position [4751, 0]
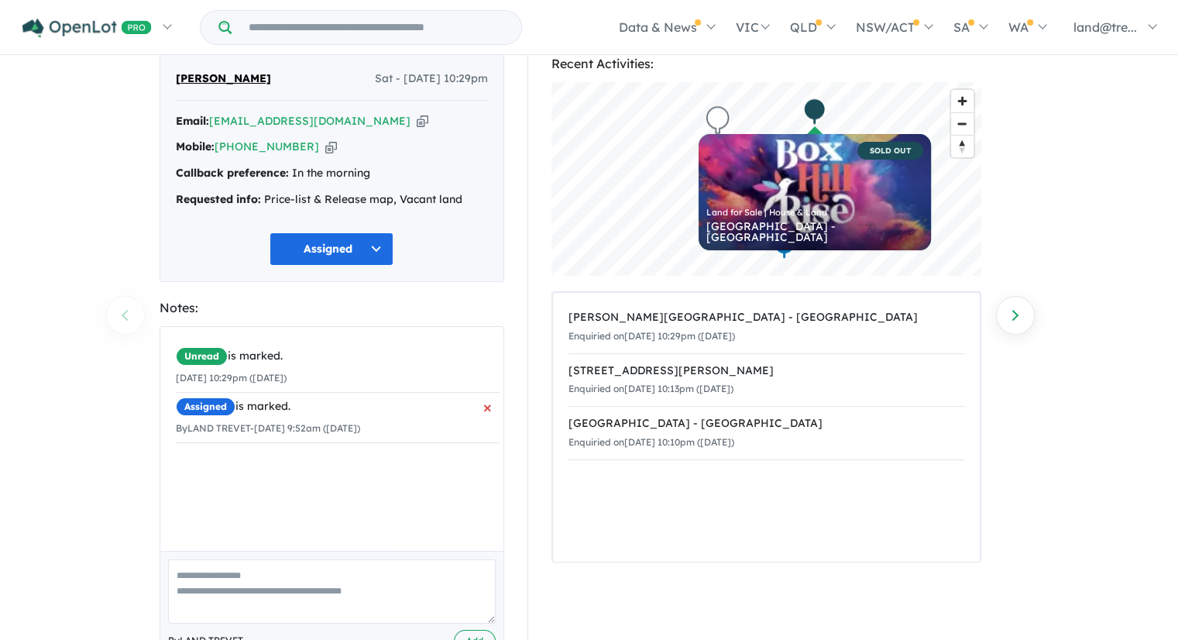
scroll to position [105, 0]
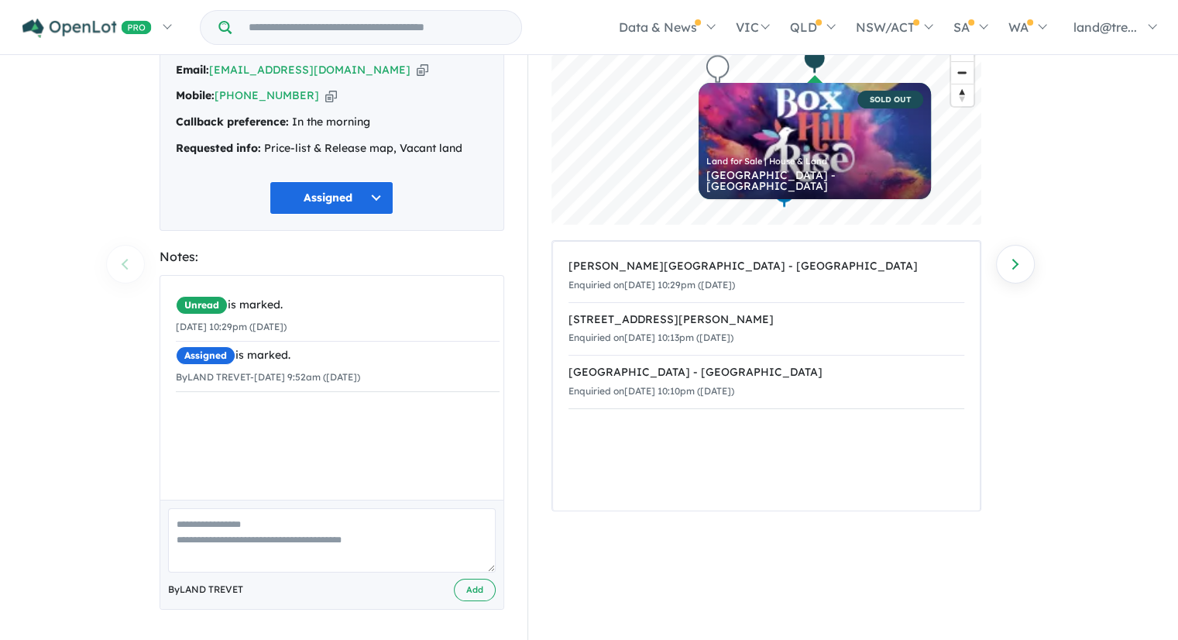
click at [232, 526] on textarea at bounding box center [332, 540] width 328 height 64
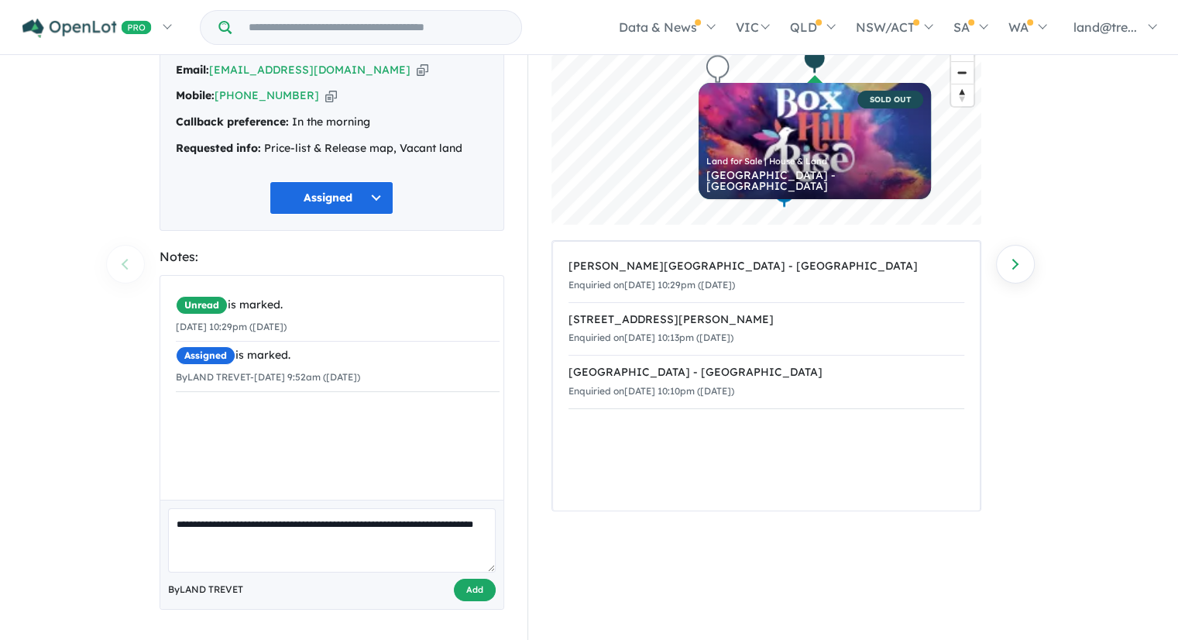
type textarea "**********"
click at [477, 590] on button "Add" at bounding box center [475, 590] width 42 height 22
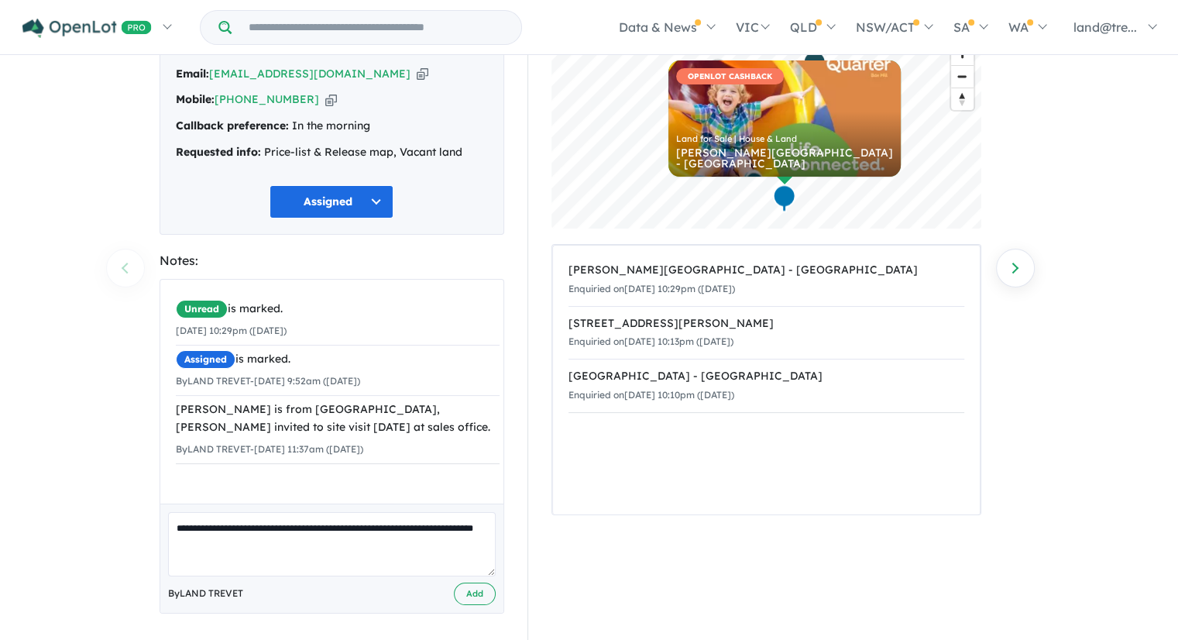
scroll to position [0, 0]
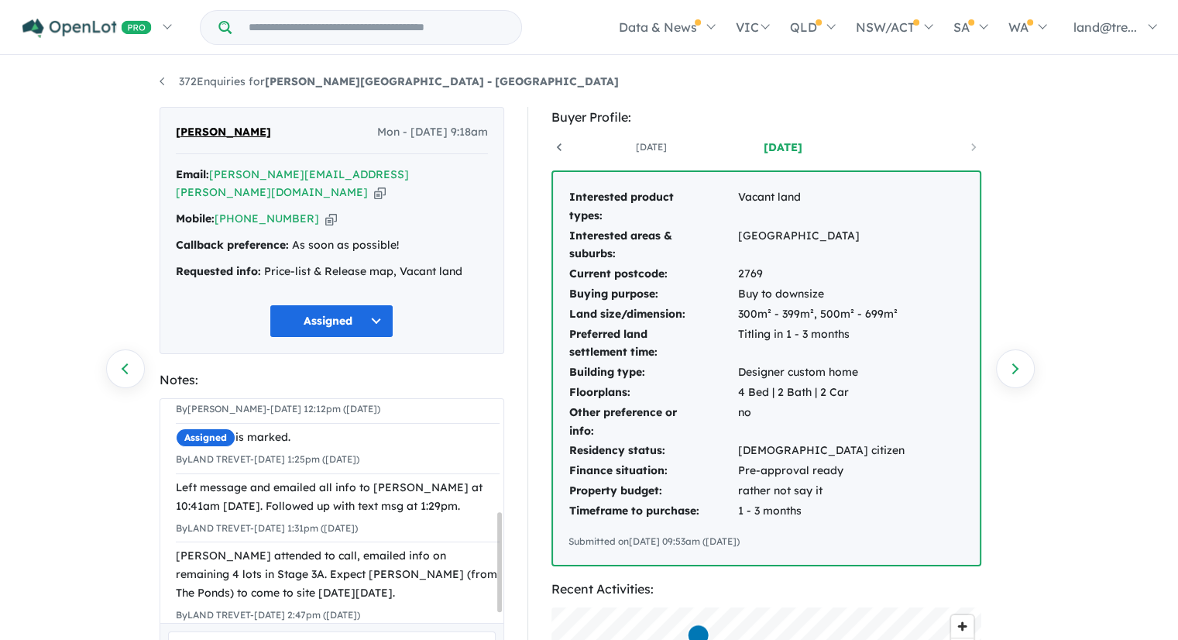
scroll to position [77, 0]
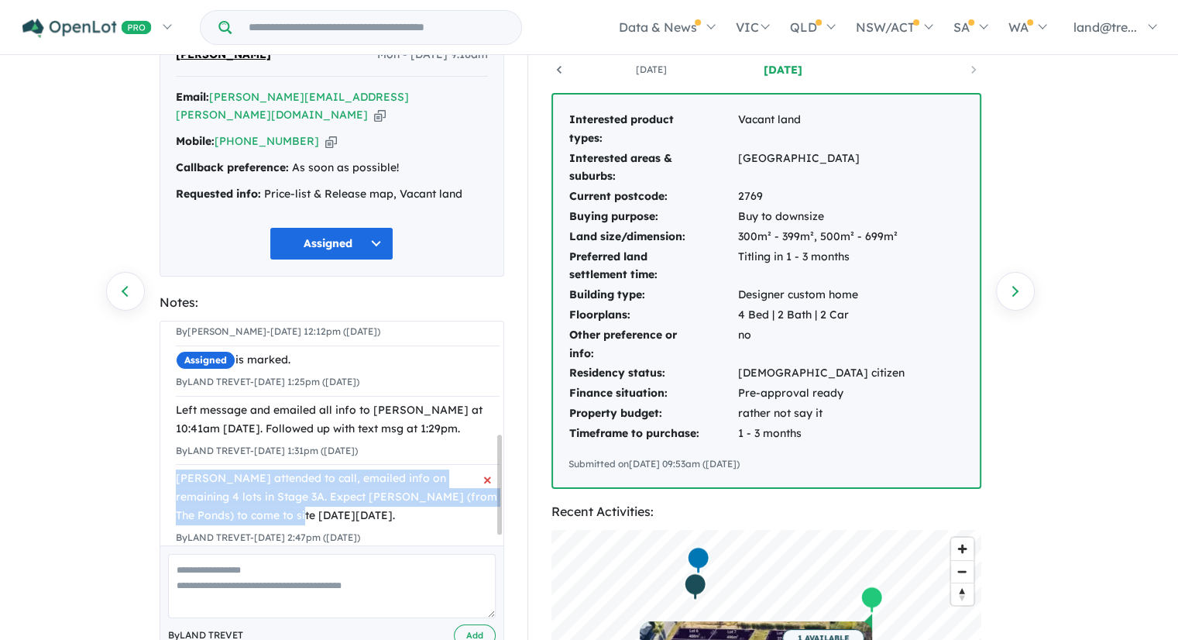
drag, startPoint x: 178, startPoint y: 459, endPoint x: 284, endPoint y: 490, distance: 109.6
click at [280, 488] on div "[PERSON_NAME] attended to call, emailed info on remaining 4 lots in Stage 3A. E…" at bounding box center [338, 496] width 324 height 55
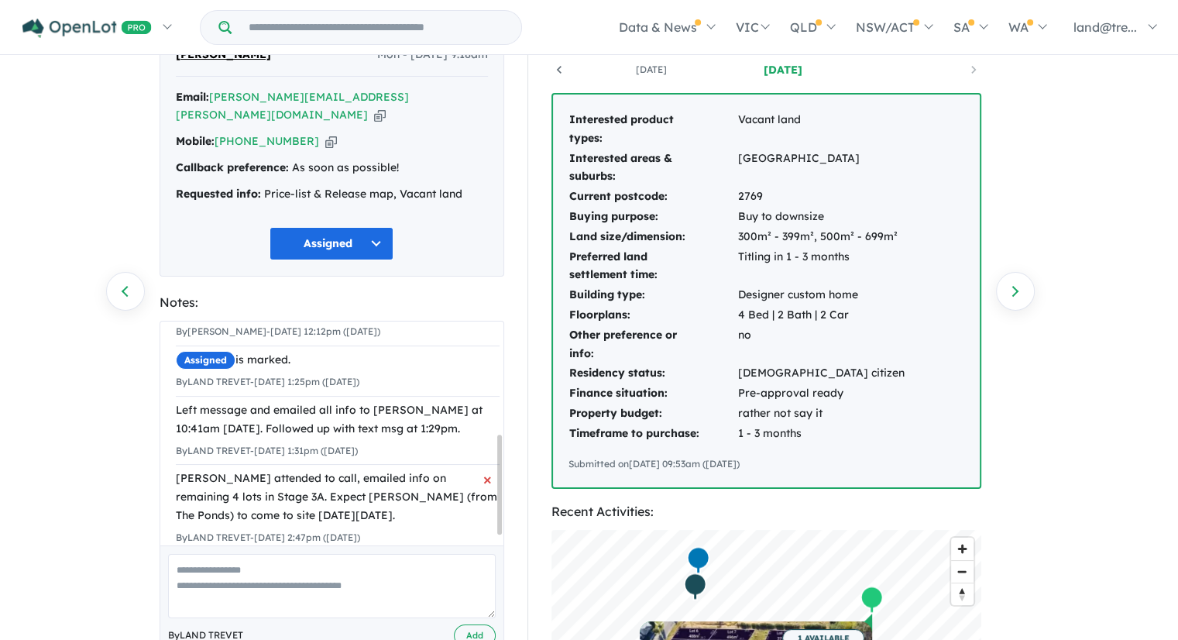
click at [452, 528] on div "By LAND TREVET - [DATE] 2:47pm ([DATE])" at bounding box center [338, 537] width 324 height 19
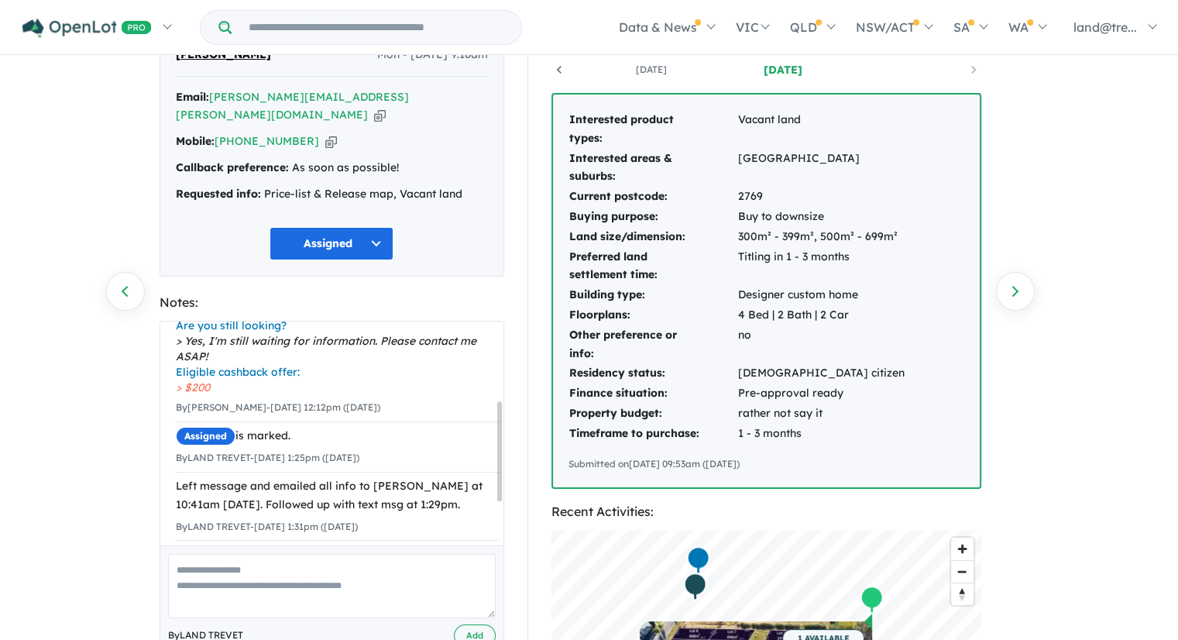
scroll to position [21, 0]
